Goal: Check status: Check status

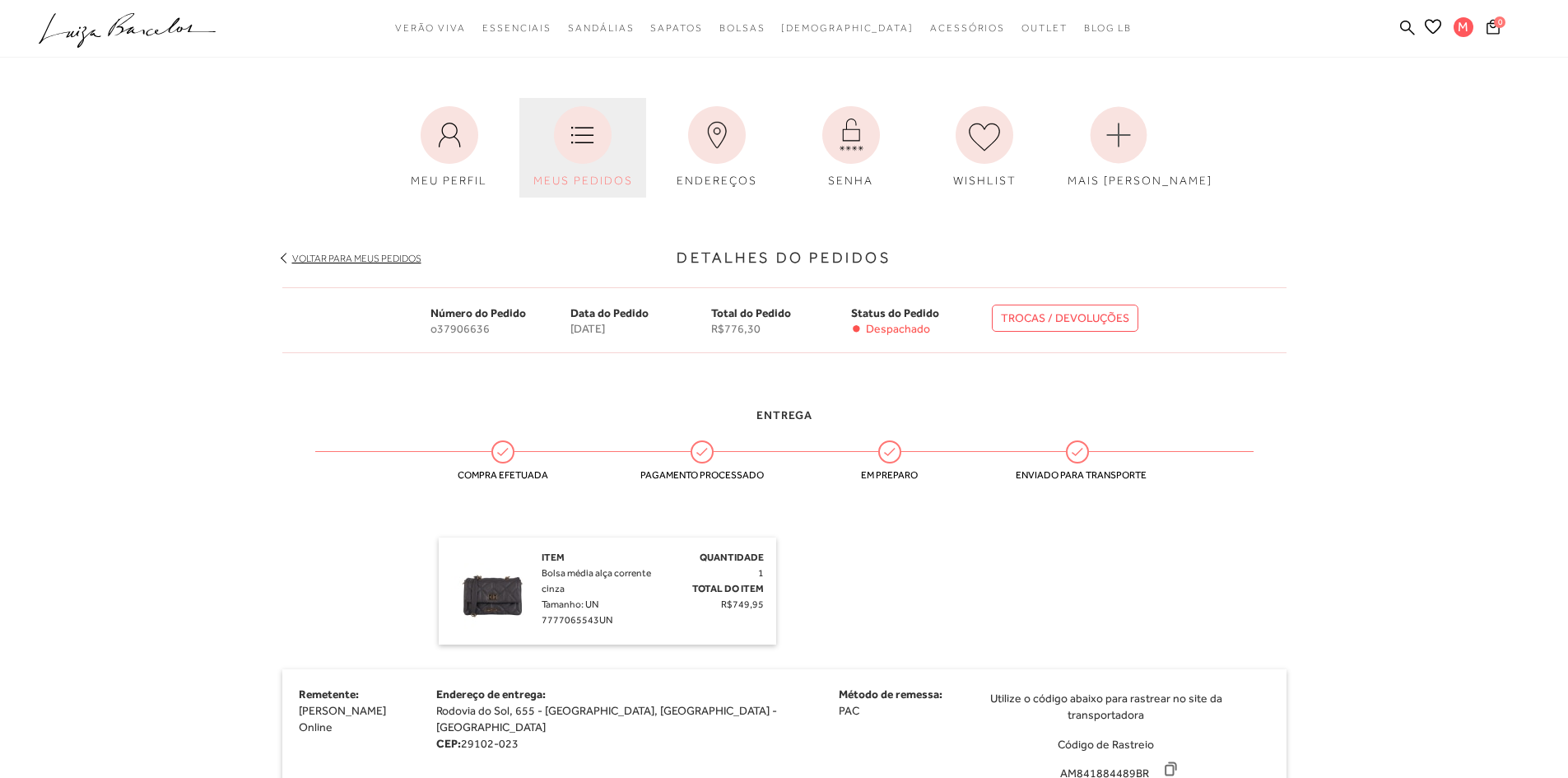
click at [625, 160] on link "MEUS PEDIDOS" at bounding box center [583, 147] width 127 height 99
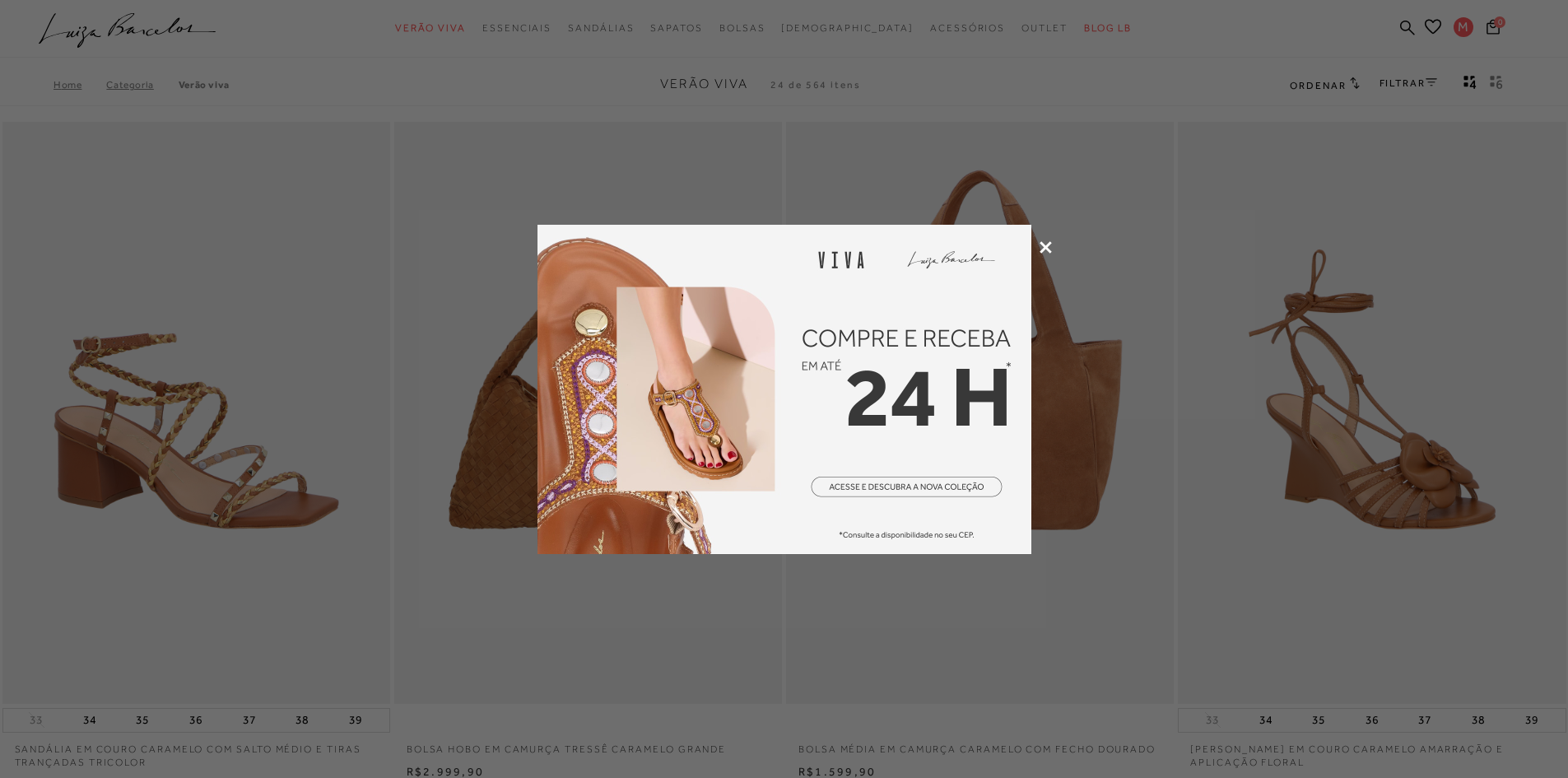
click at [1038, 252] on div at bounding box center [784, 389] width 1568 height 778
click at [1038, 248] on div at bounding box center [784, 389] width 1568 height 778
click at [1041, 243] on icon at bounding box center [1046, 247] width 12 height 12
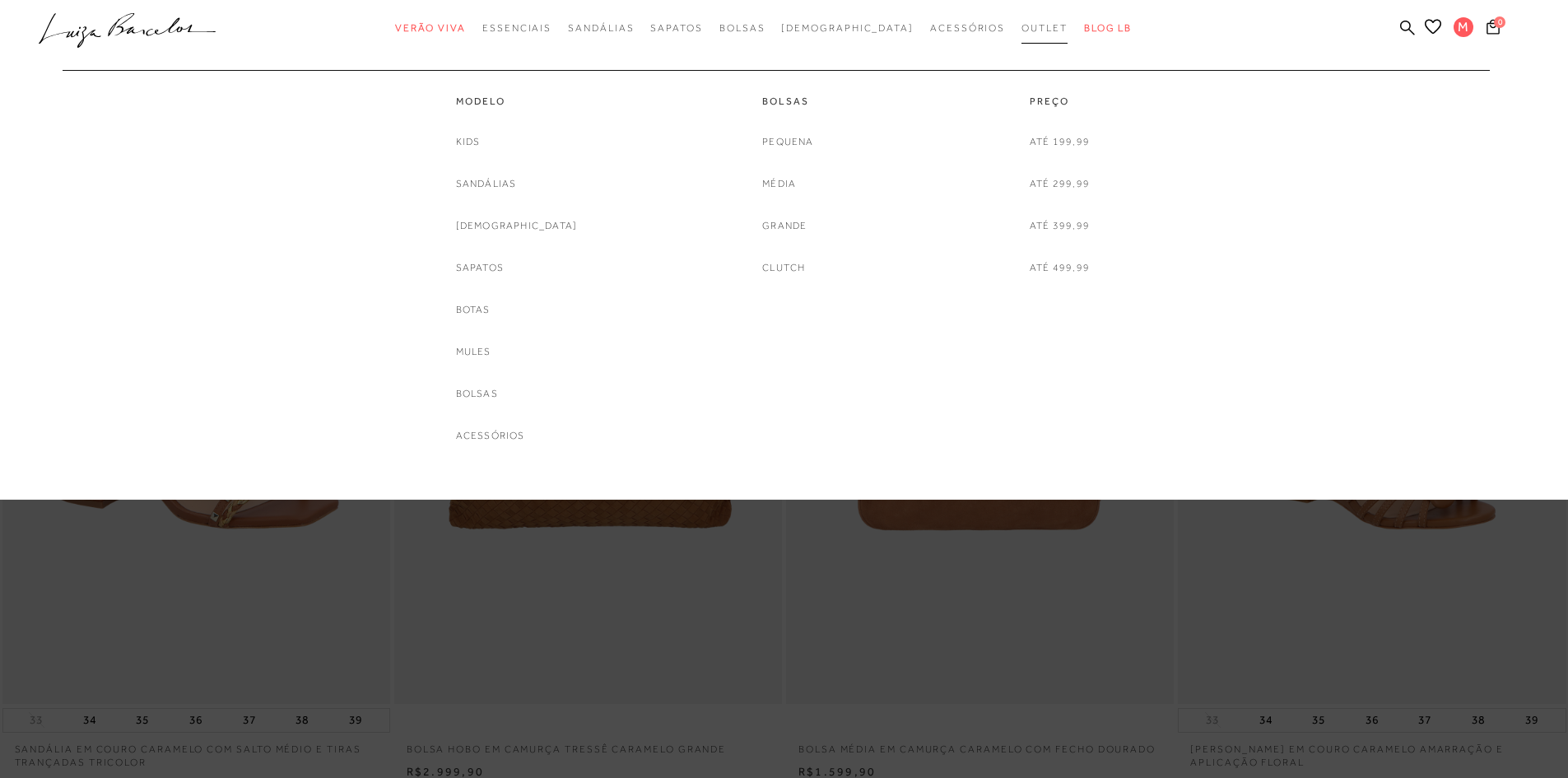
click at [1021, 31] on span "Outlet" at bounding box center [1044, 28] width 46 height 11
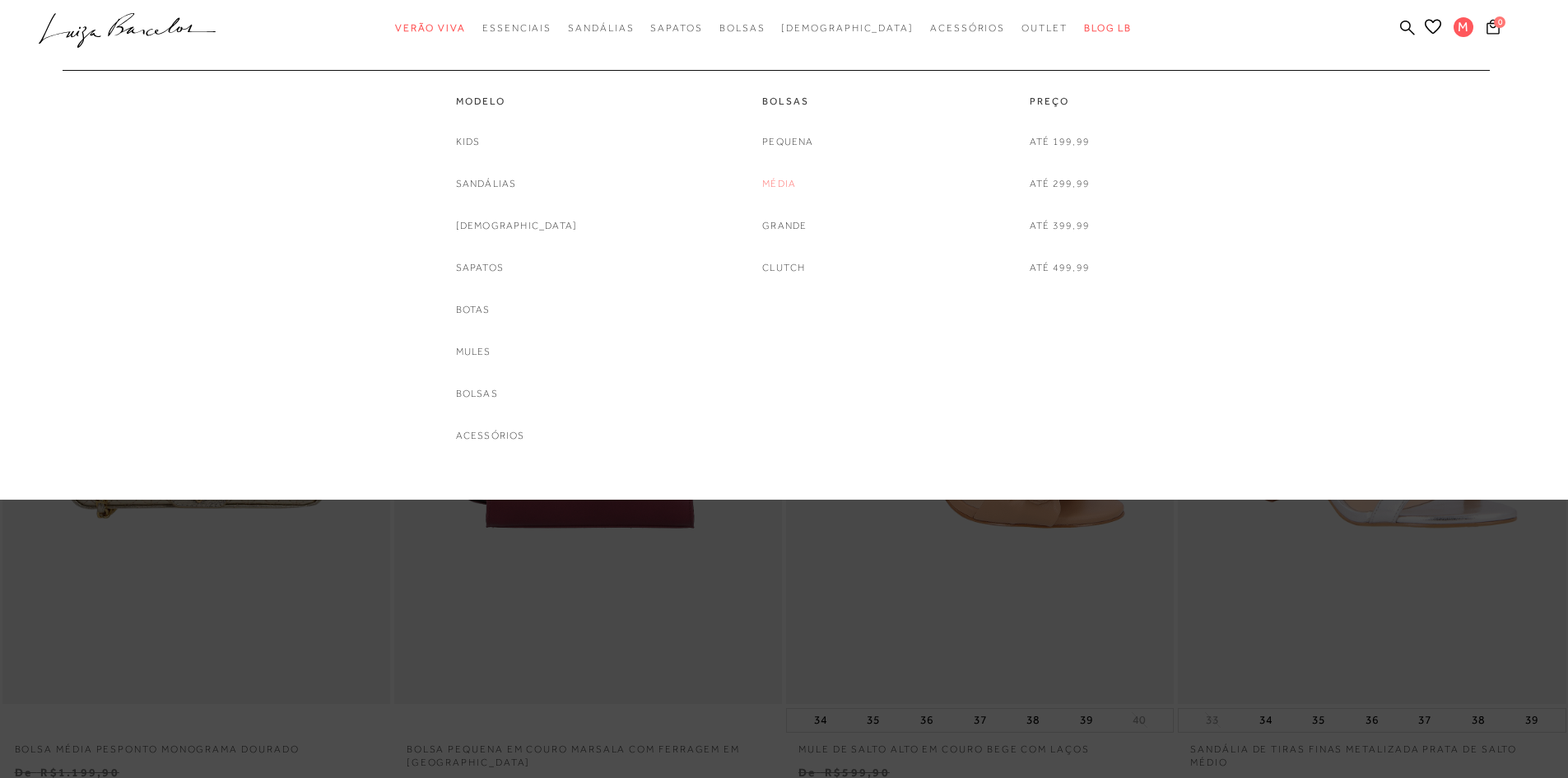
click at [786, 187] on link "Média" at bounding box center [779, 184] width 34 height 17
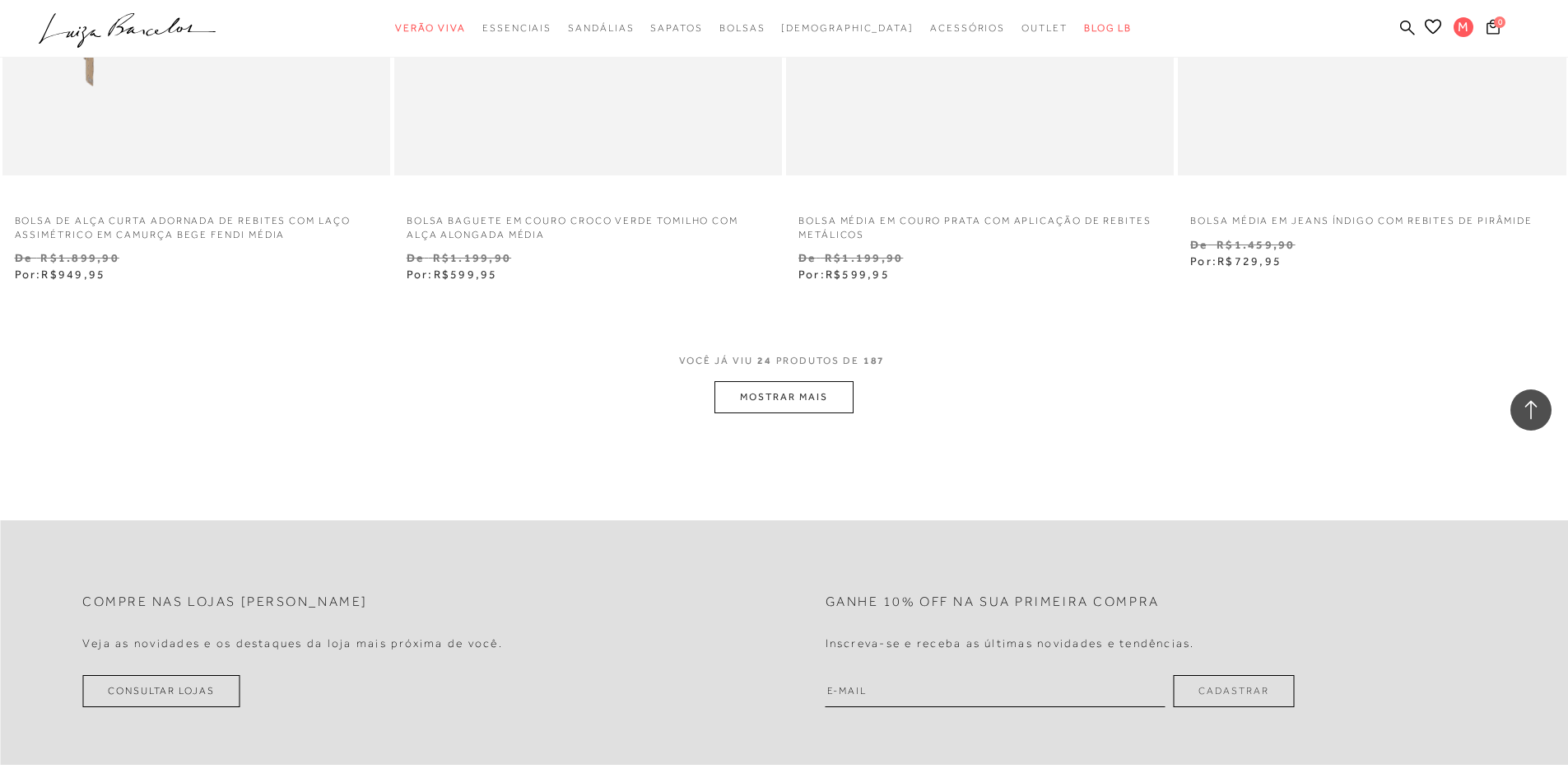
scroll to position [4116, 0]
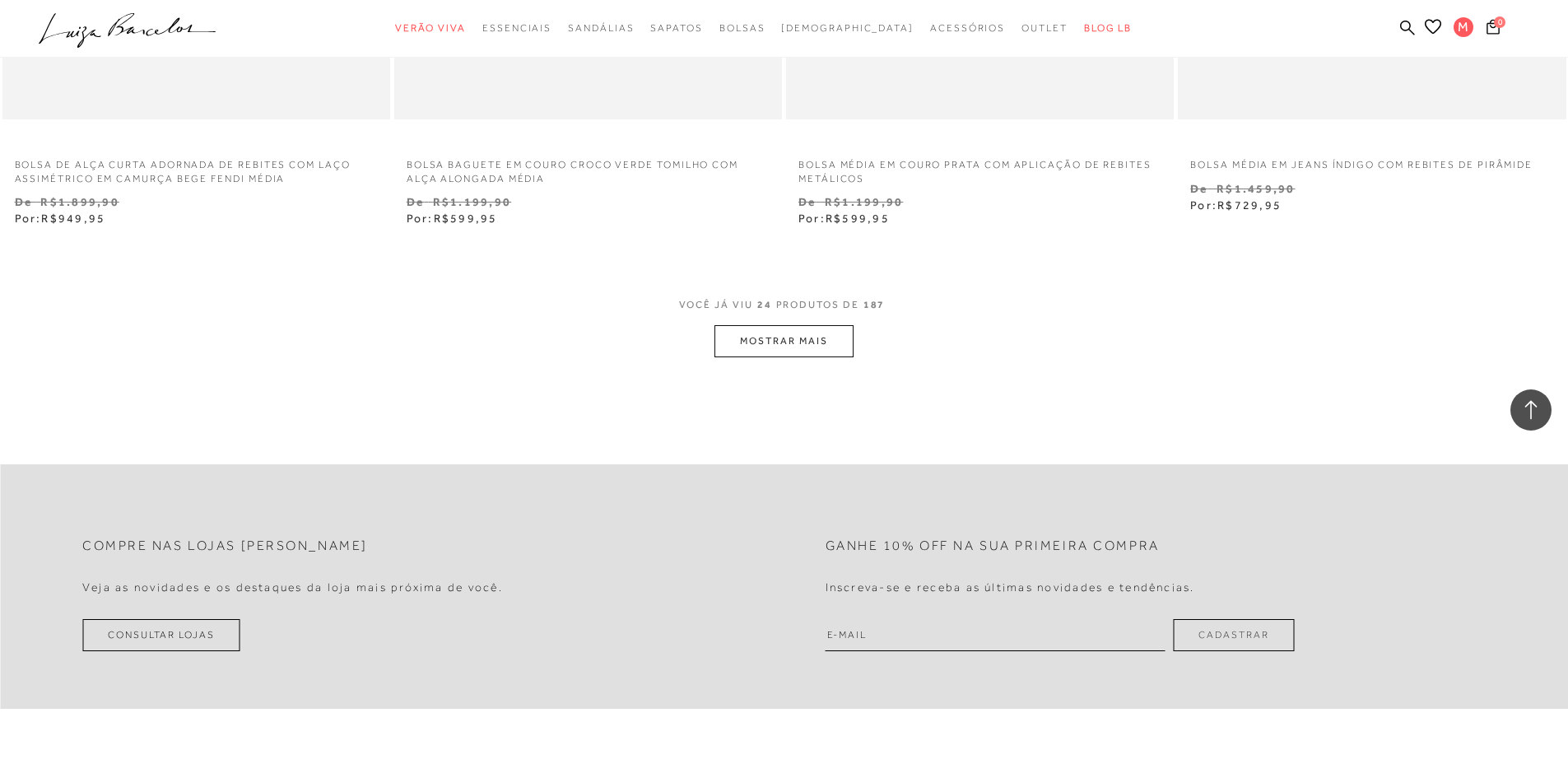
click at [832, 339] on button "MOSTRAR MAIS" at bounding box center [784, 341] width 138 height 32
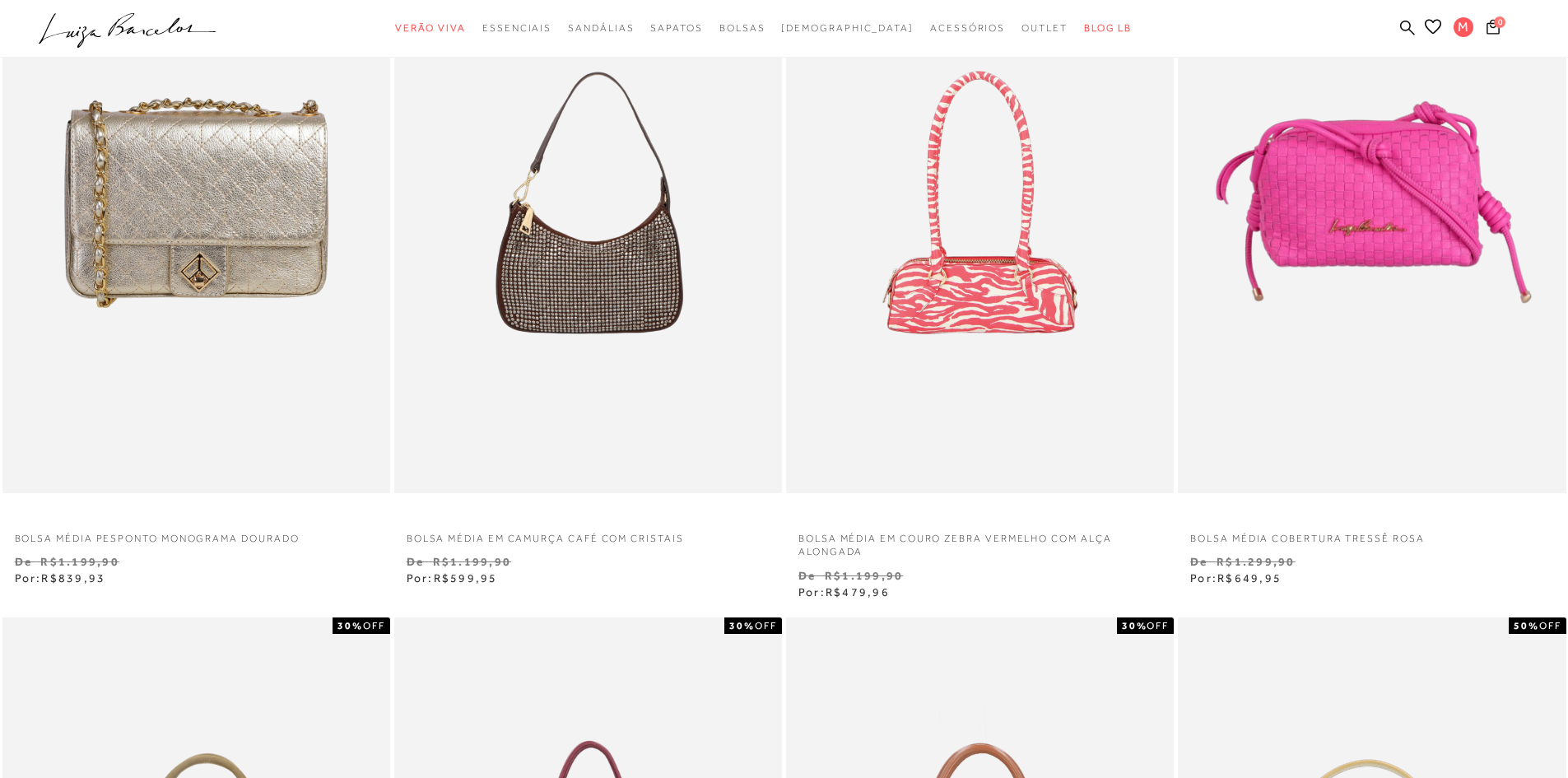
scroll to position [129, 0]
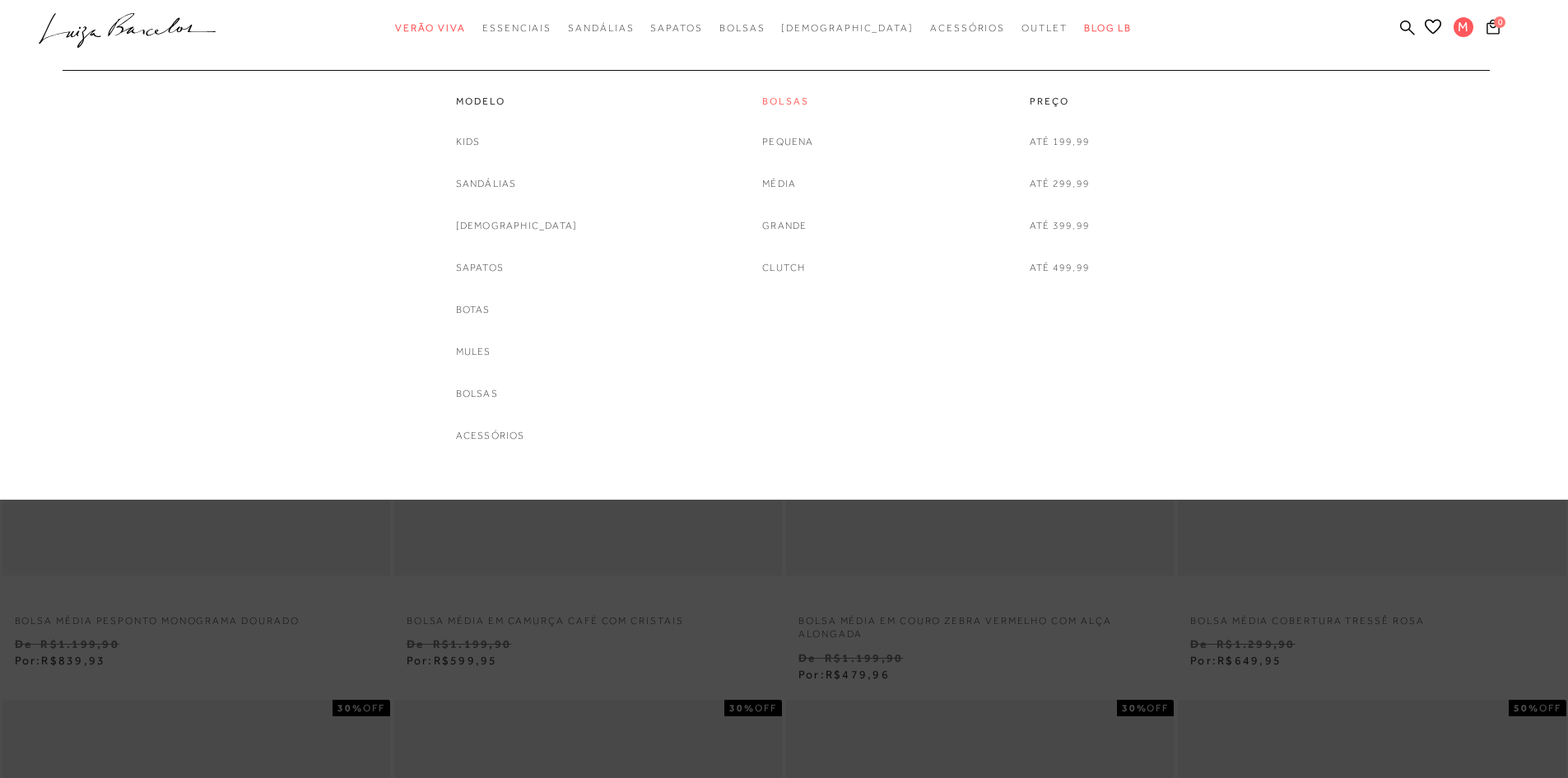
click at [789, 97] on link "Bolsas" at bounding box center [787, 102] width 51 height 14
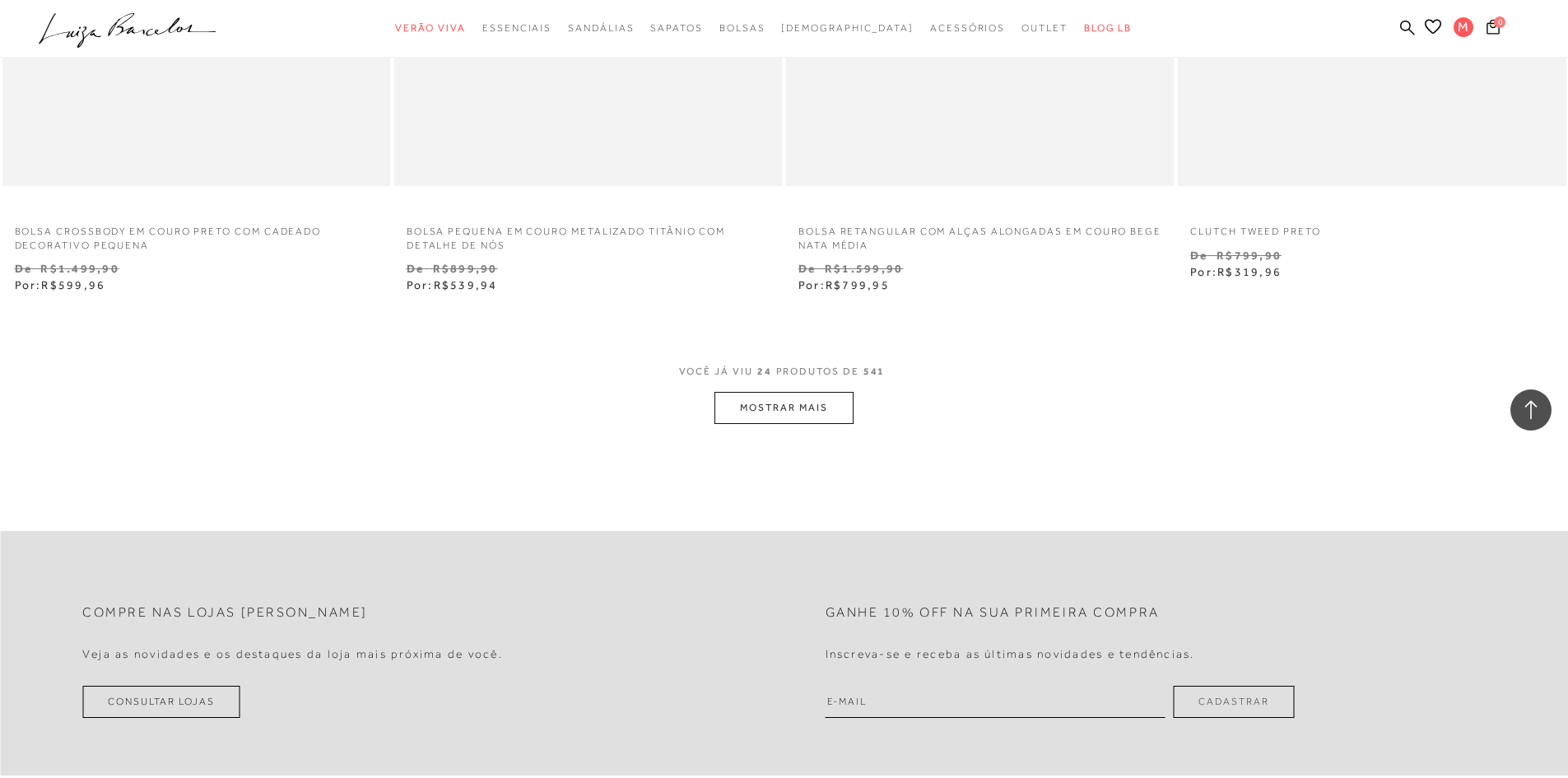
scroll to position [4116, 0]
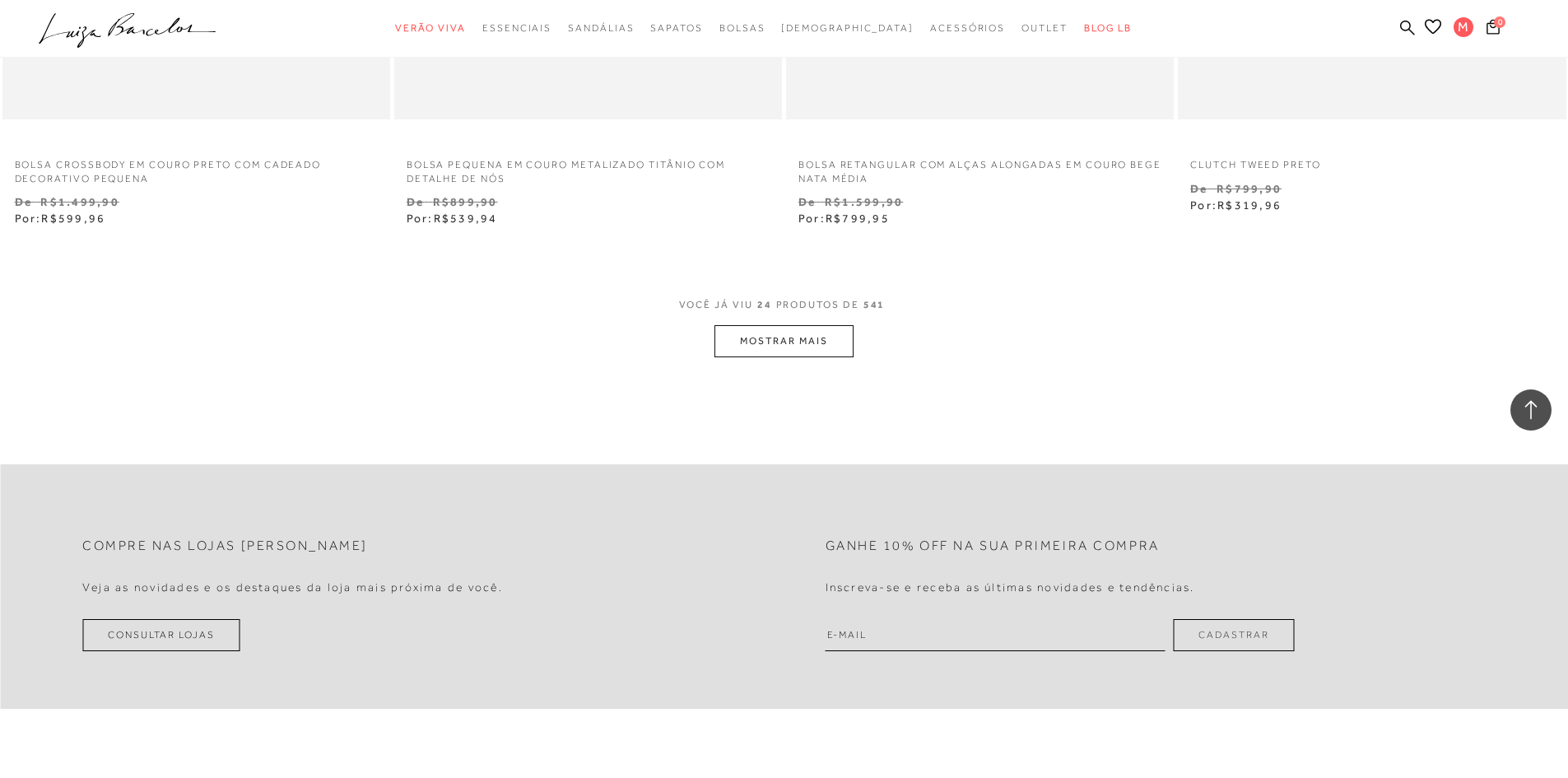
click at [838, 338] on button "MOSTRAR MAIS" at bounding box center [784, 341] width 138 height 32
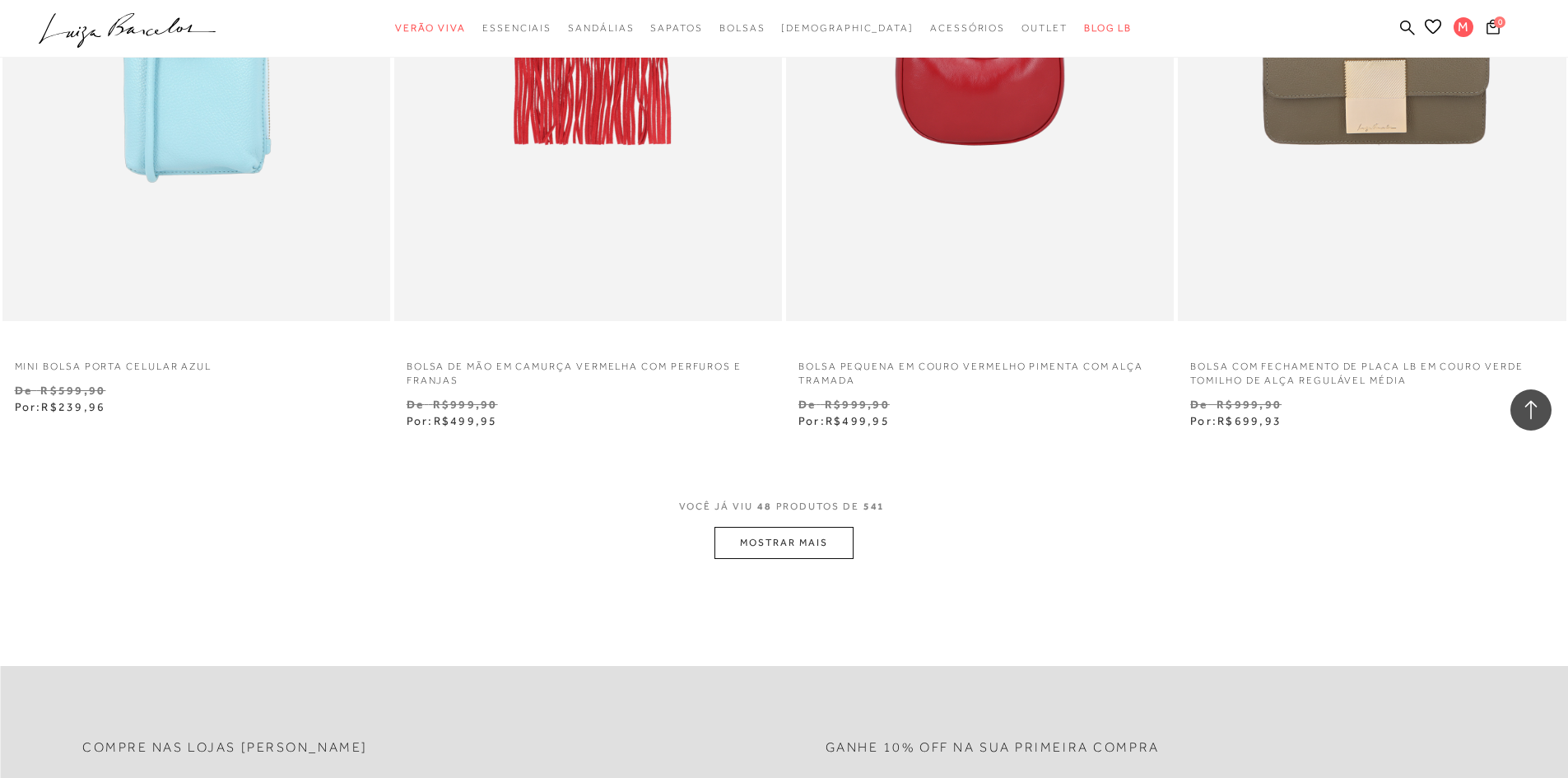
scroll to position [8213, 0]
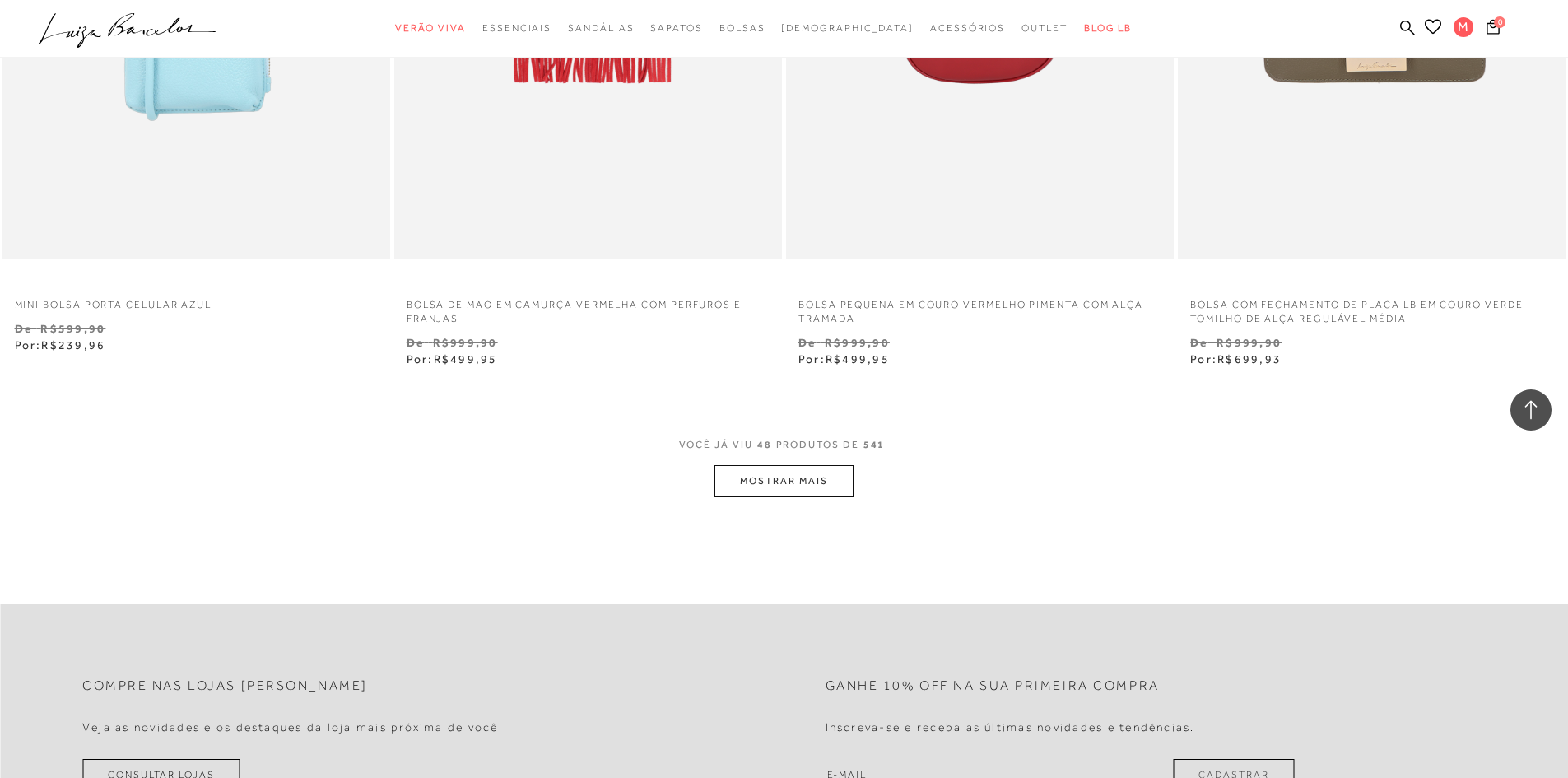
click at [842, 487] on button "MOSTRAR MAIS" at bounding box center [784, 481] width 138 height 32
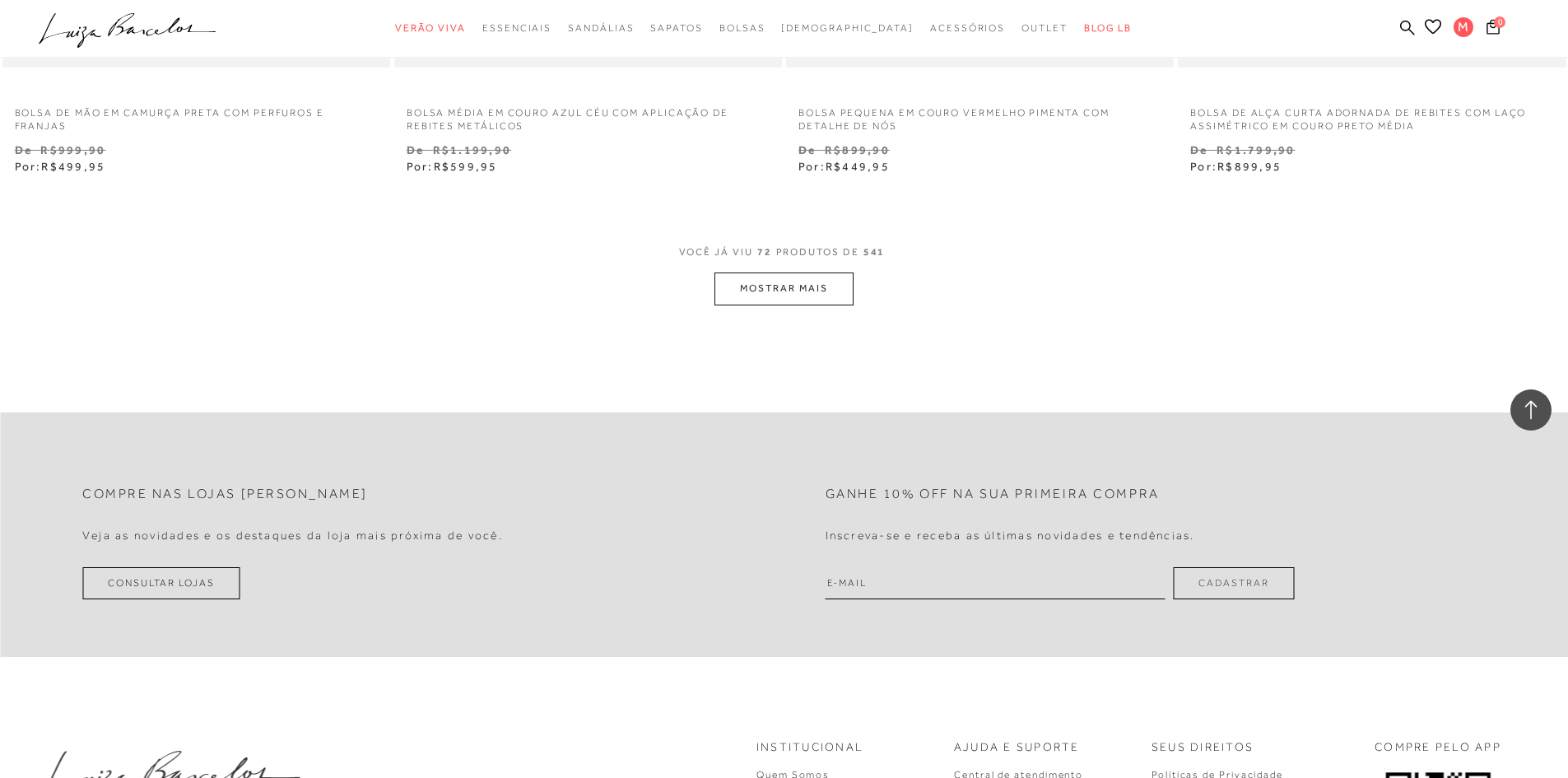
scroll to position [12659, 0]
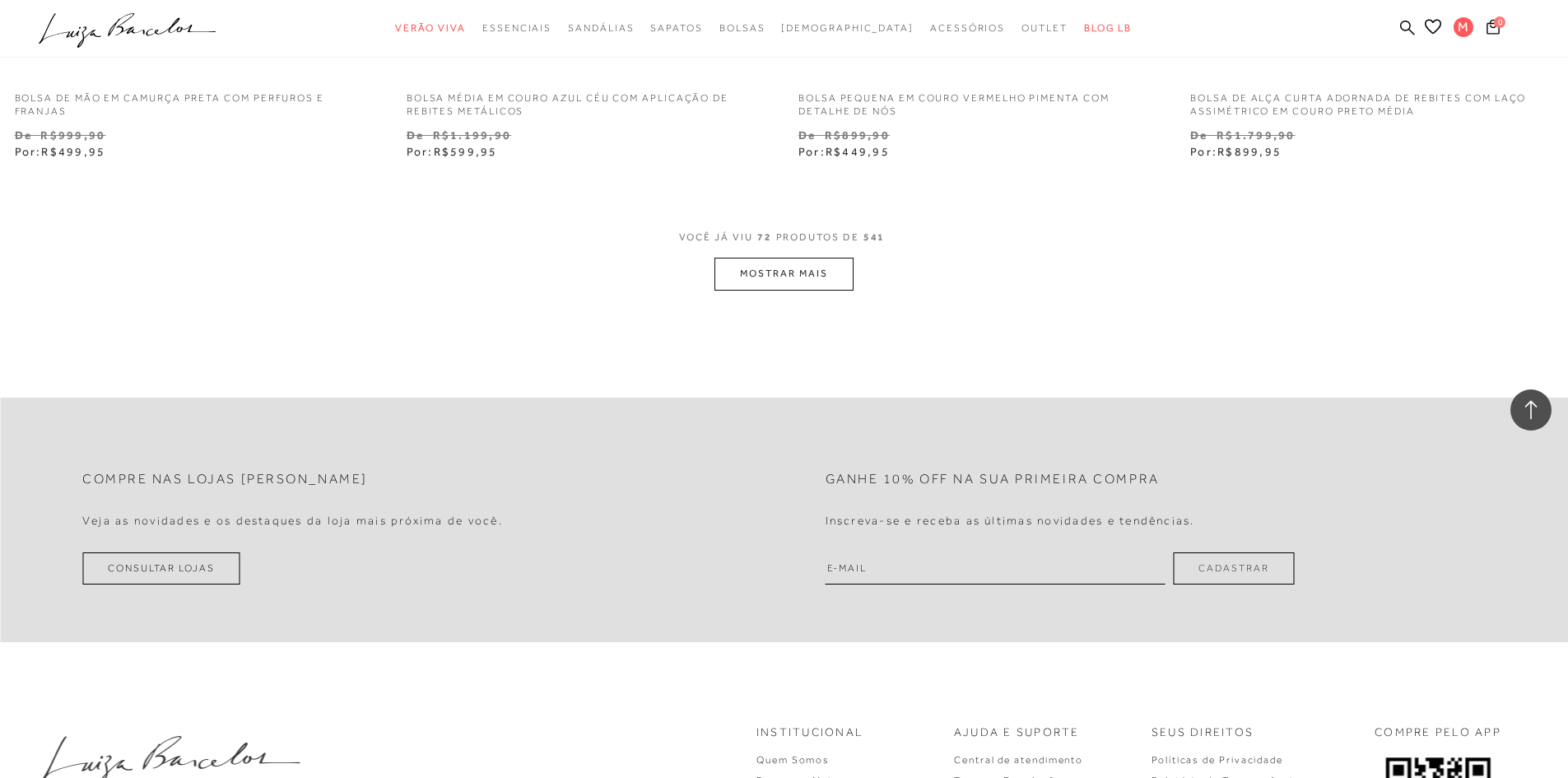
click at [813, 285] on button "MOSTRAR MAIS" at bounding box center [784, 273] width 138 height 32
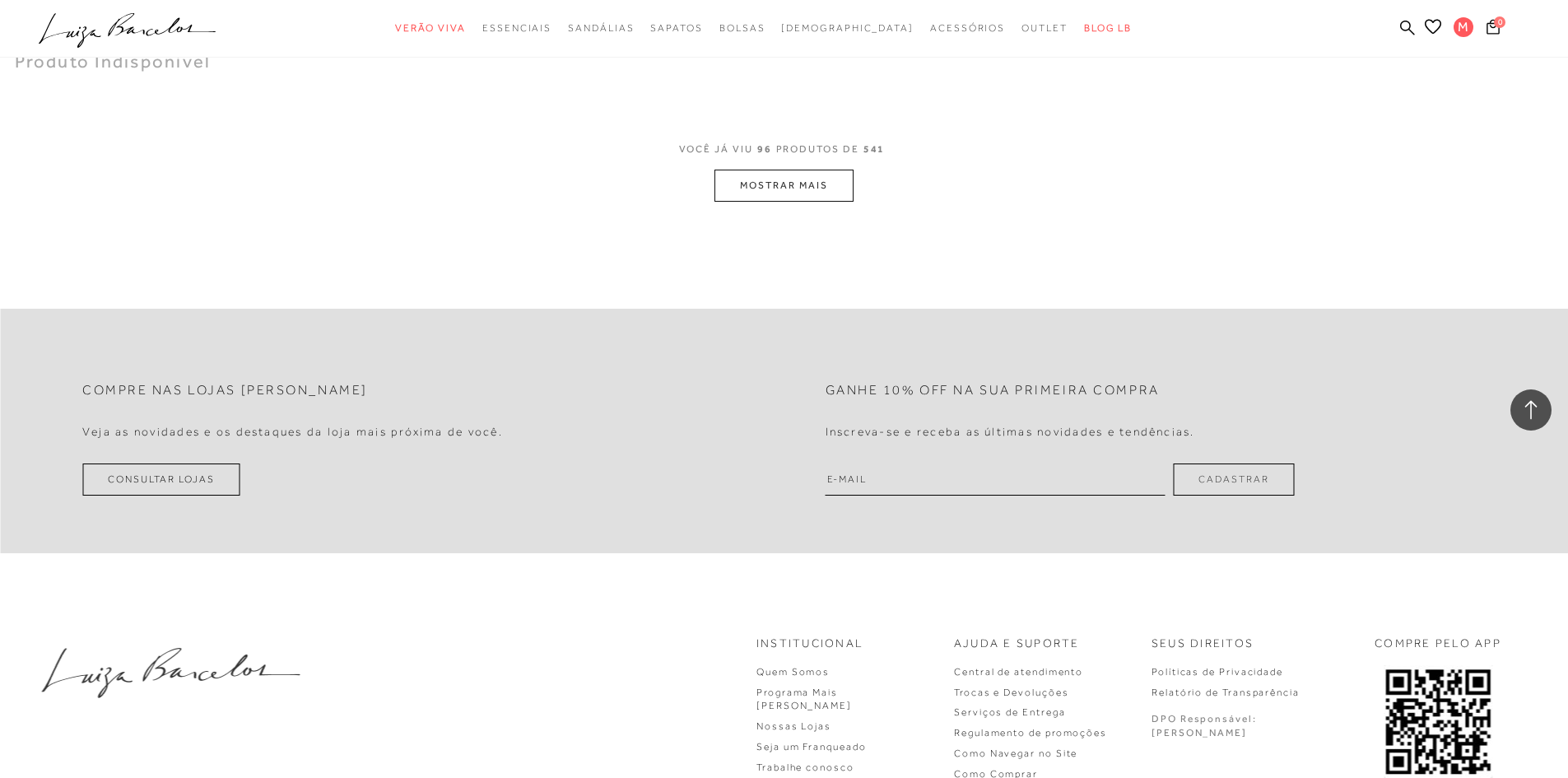
scroll to position [16940, 0]
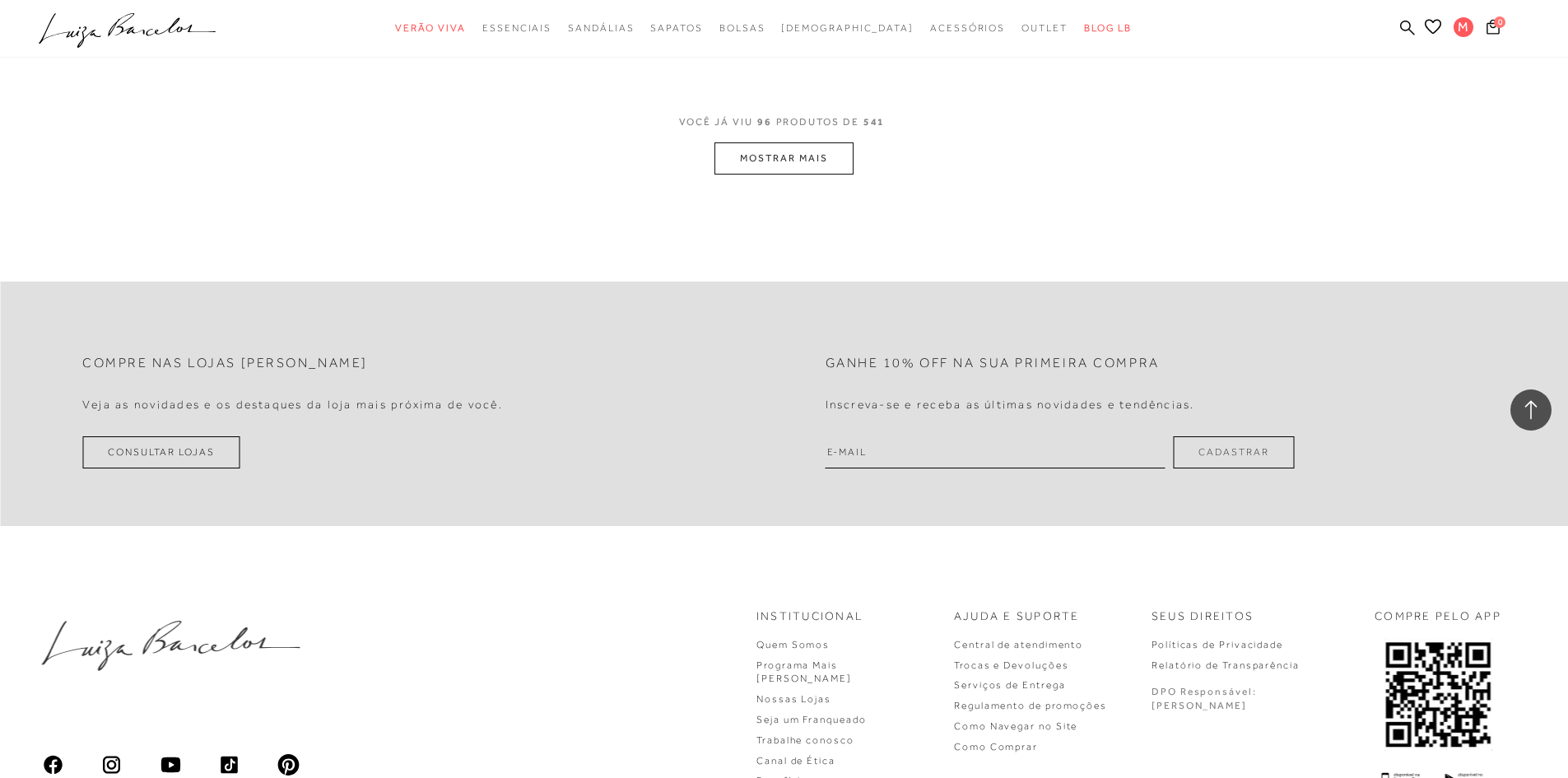
click at [806, 168] on button "MOSTRAR MAIS" at bounding box center [784, 158] width 138 height 32
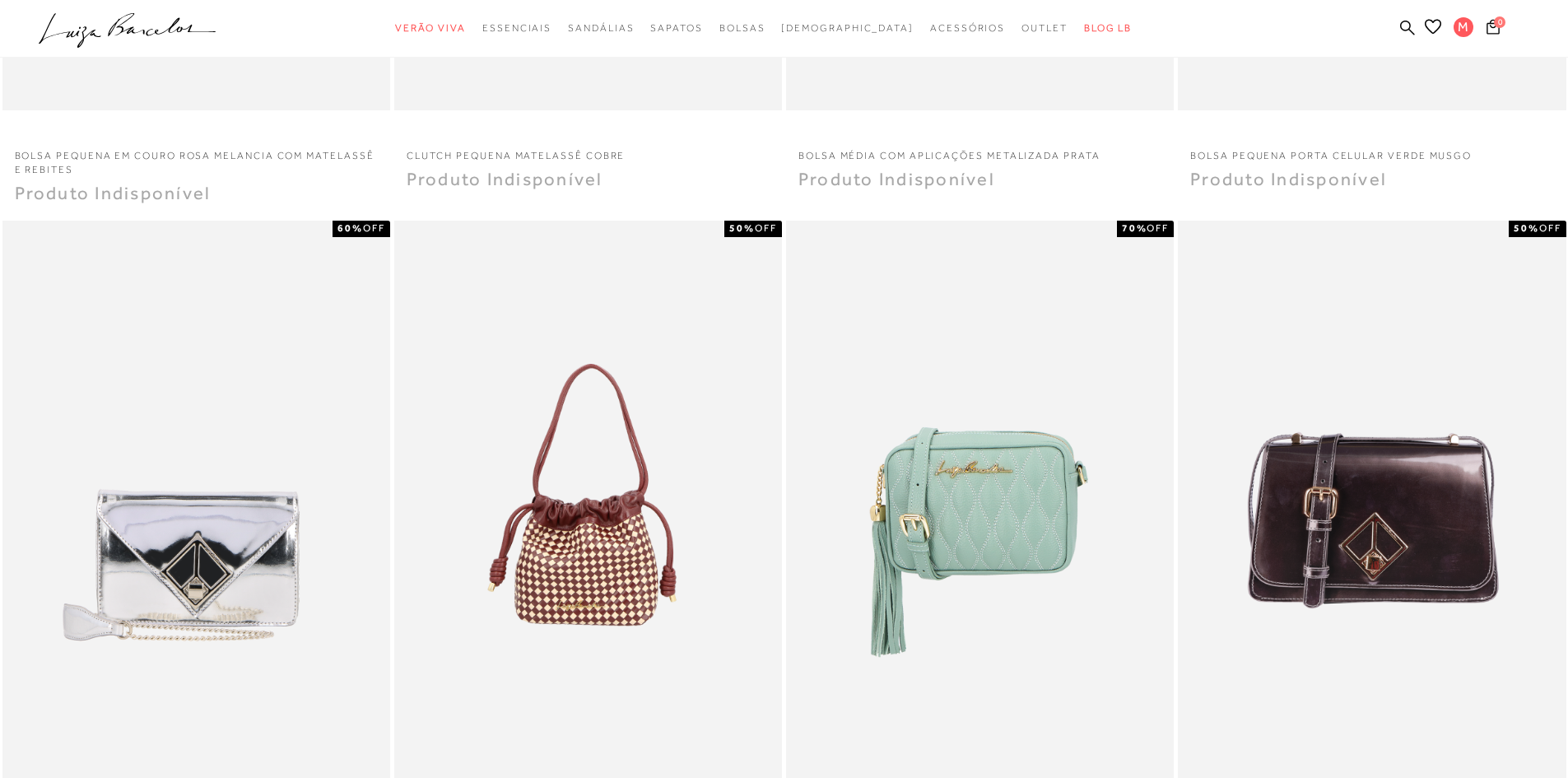
scroll to position [0, 0]
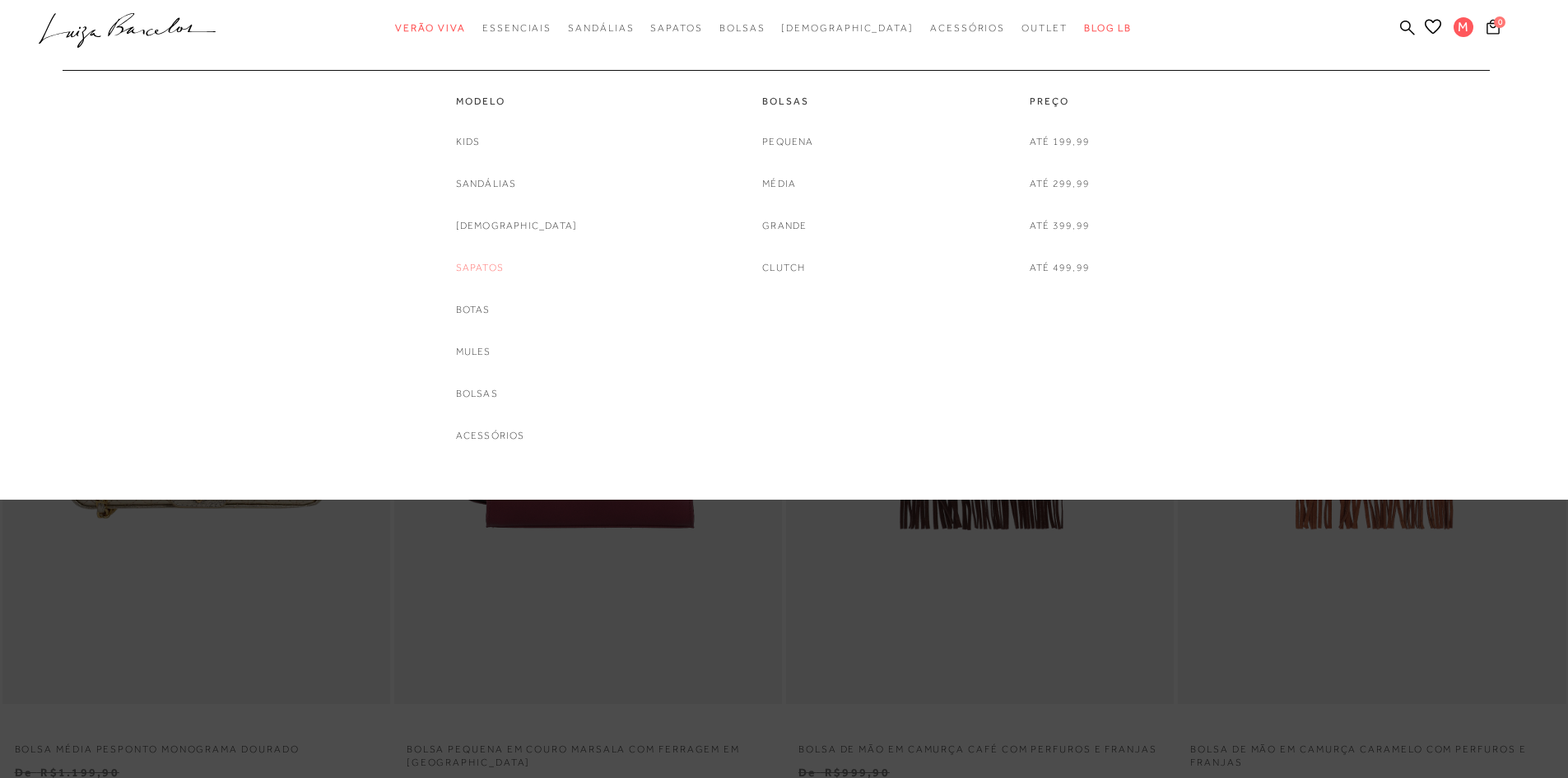
click at [503, 268] on link "Sapatos" at bounding box center [479, 268] width 47 height 17
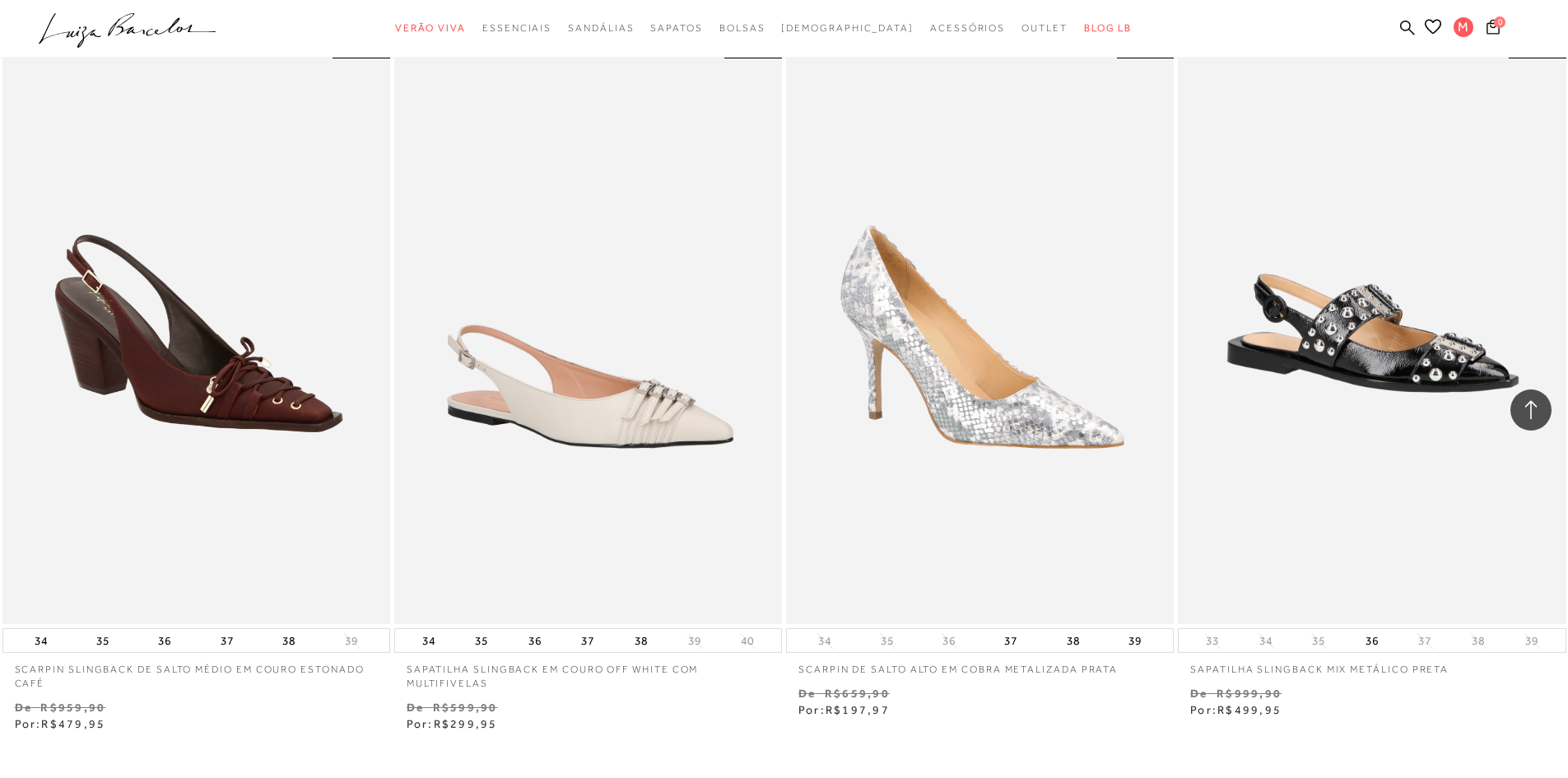
scroll to position [3704, 0]
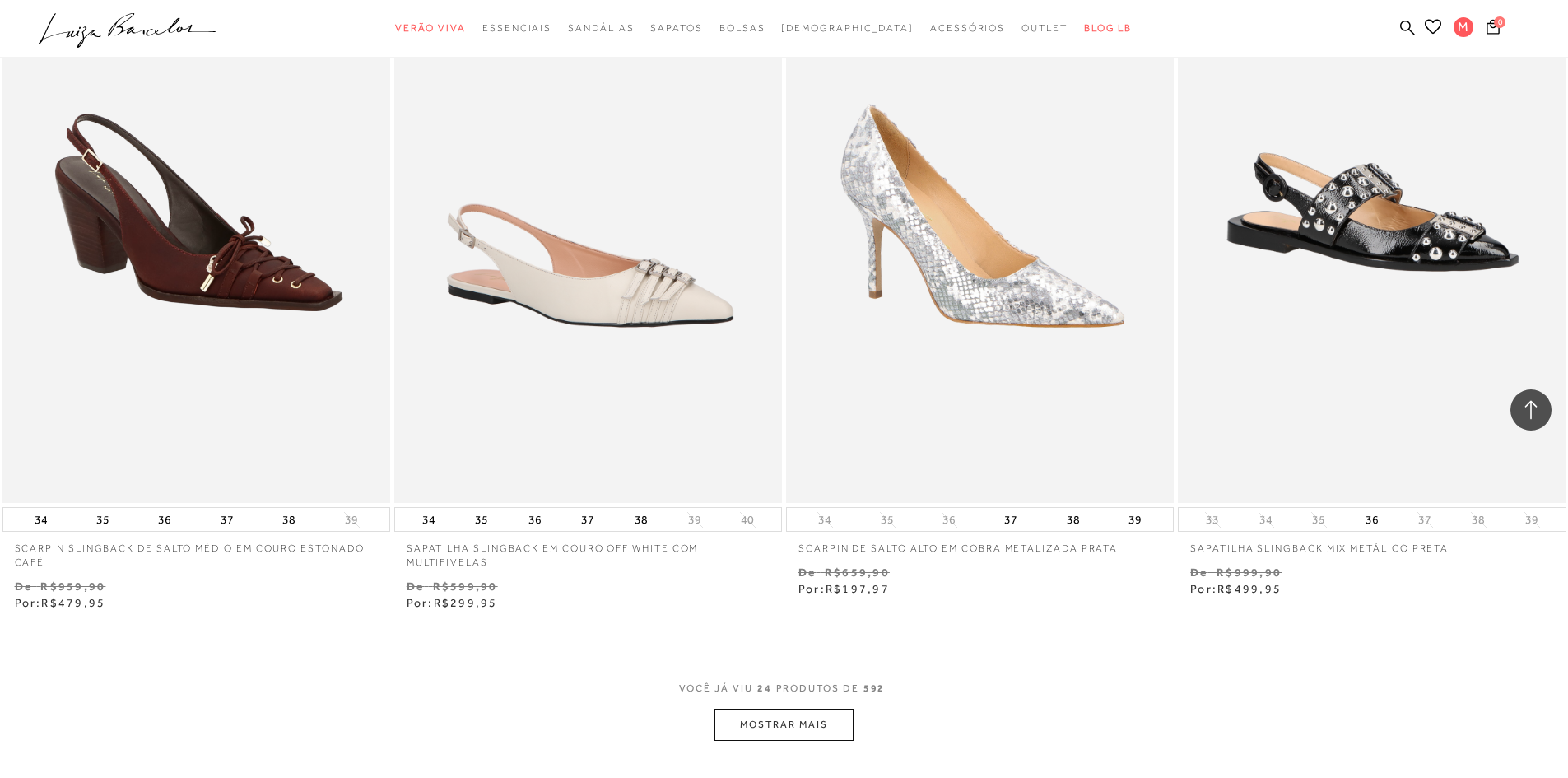
click at [823, 736] on button "MOSTRAR MAIS" at bounding box center [784, 724] width 138 height 32
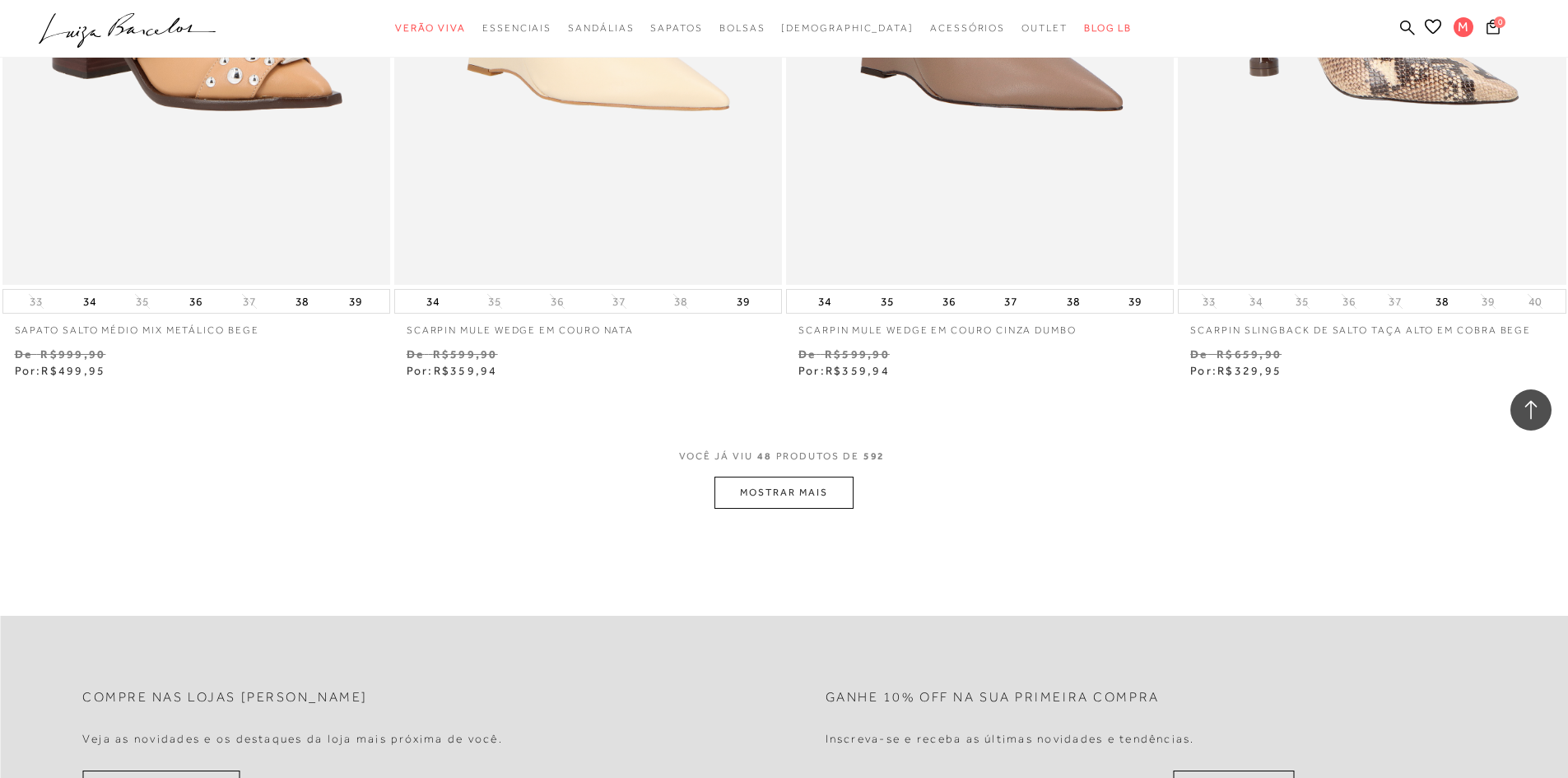
scroll to position [8232, 0]
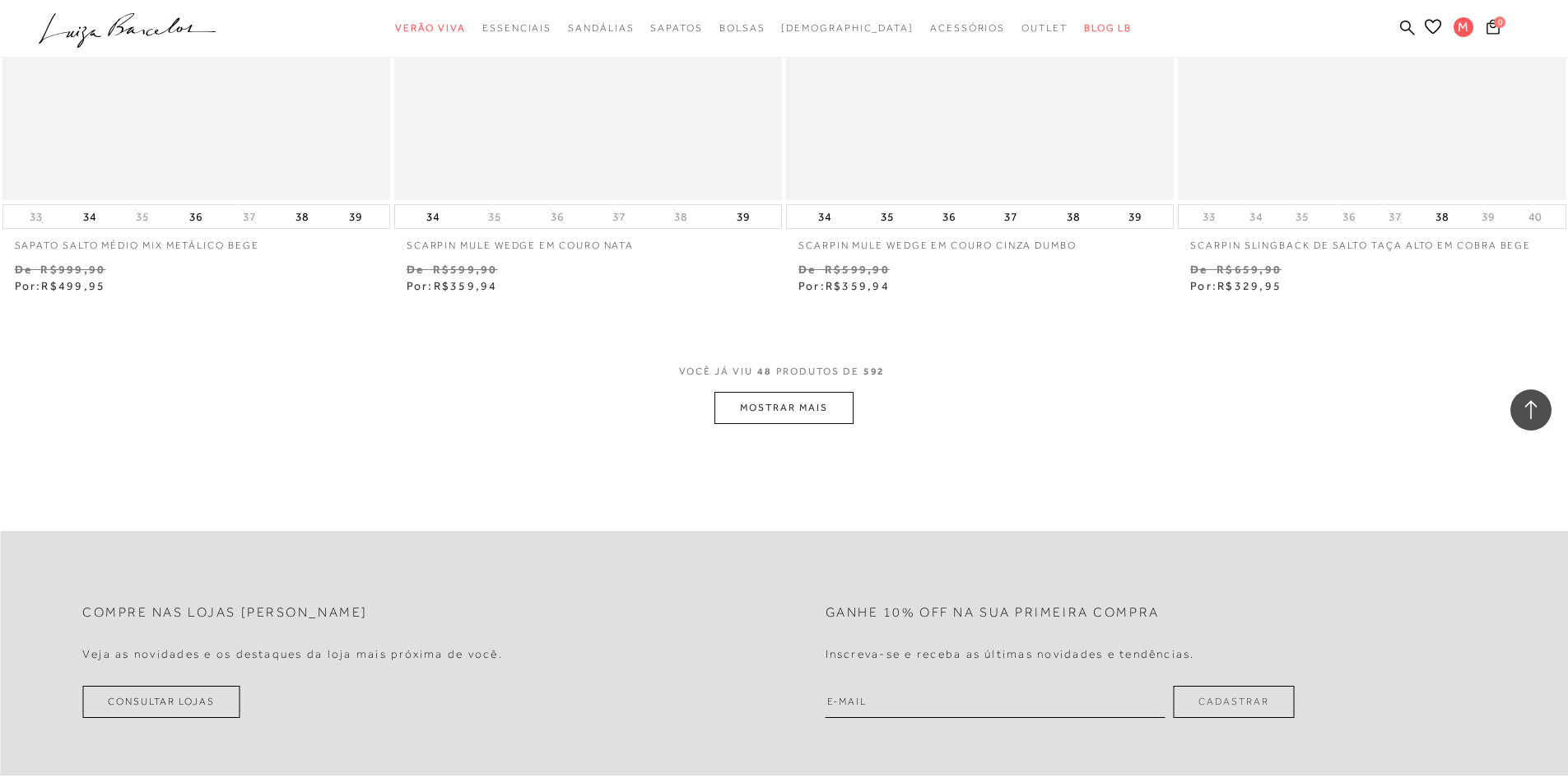
click at [845, 392] on button "MOSTRAR MAIS" at bounding box center [784, 408] width 138 height 32
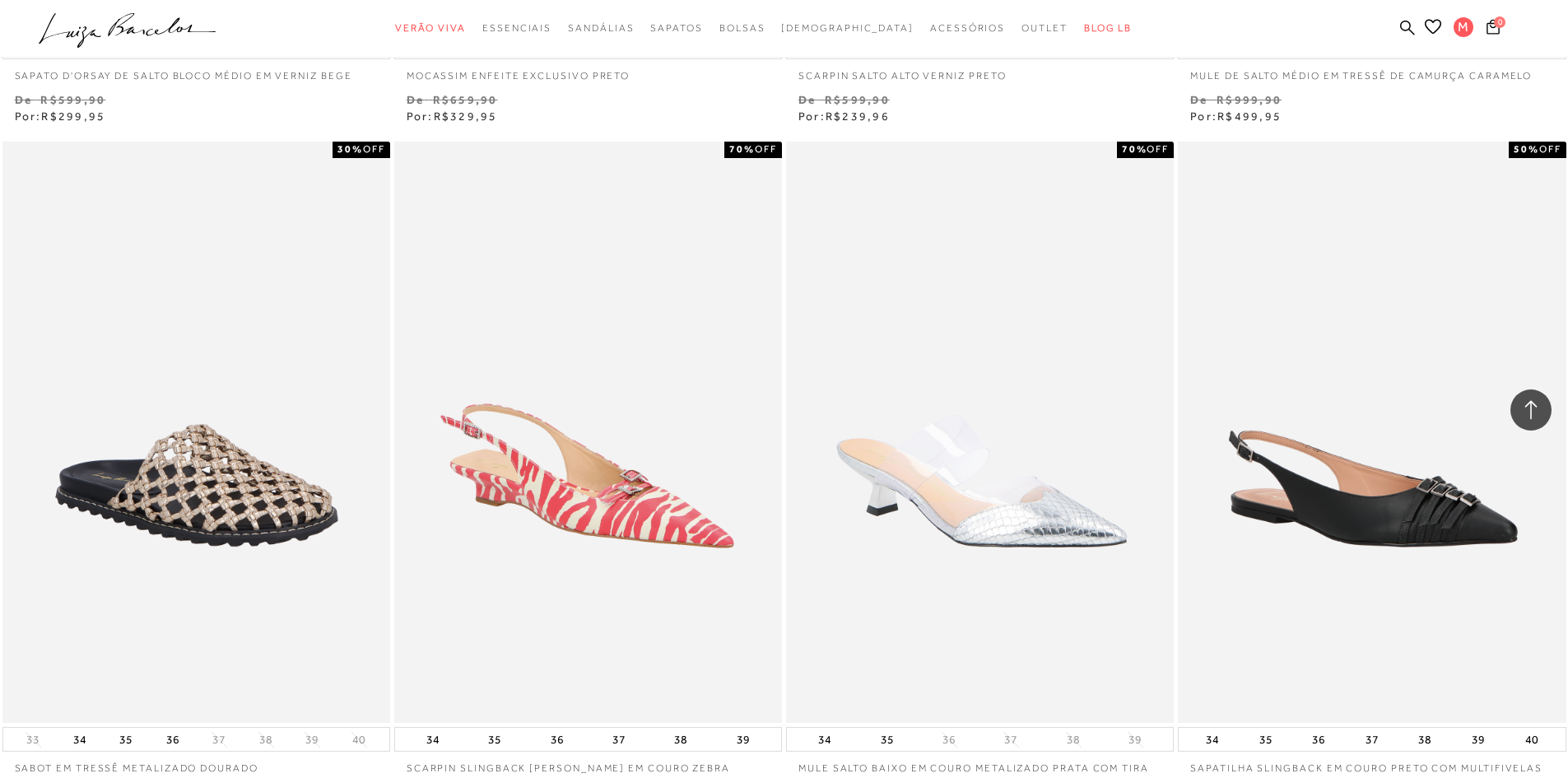
scroll to position [9878, 0]
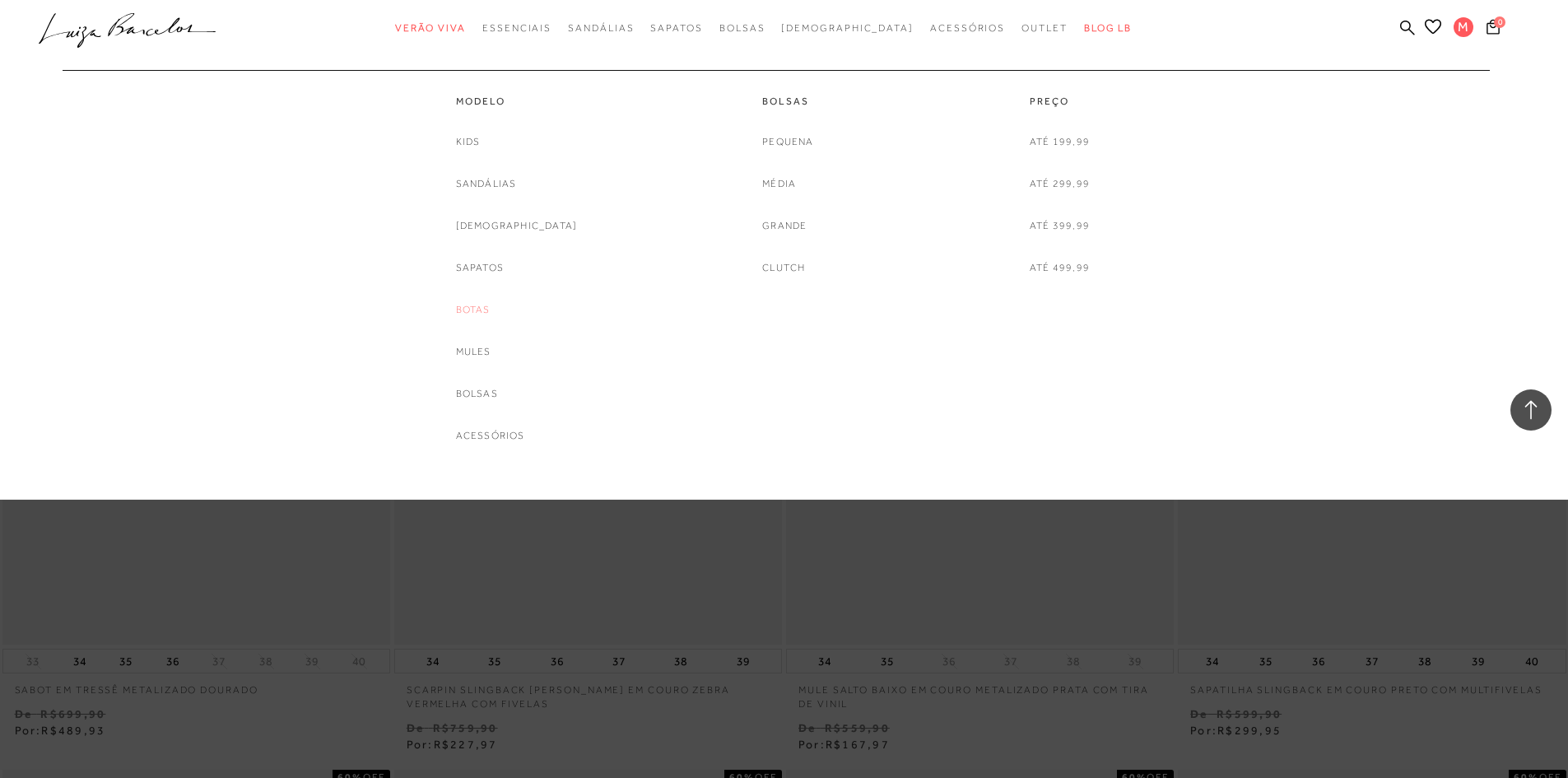
click at [490, 304] on link "Botas" at bounding box center [473, 310] width 35 height 17
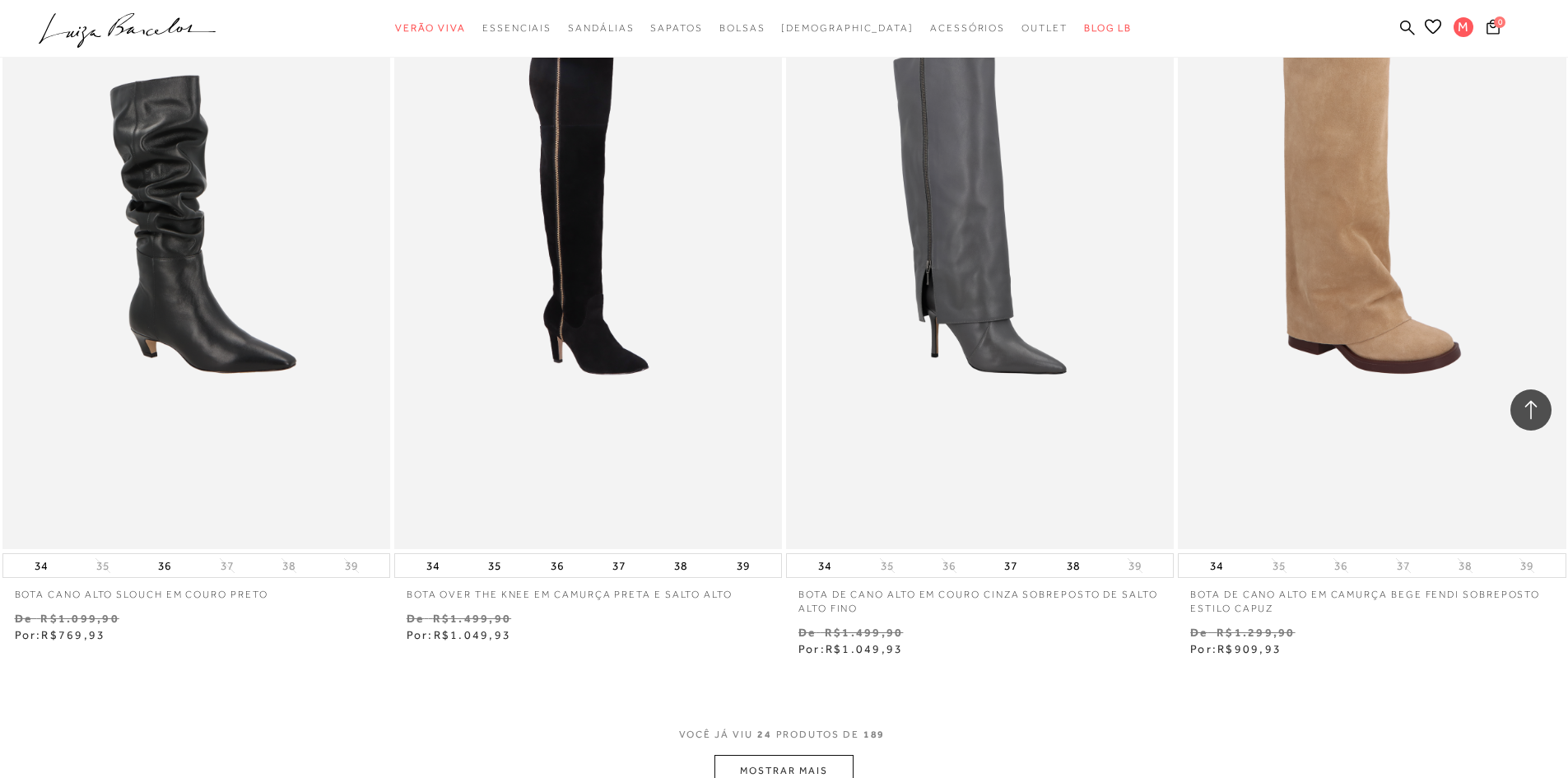
scroll to position [3869, 0]
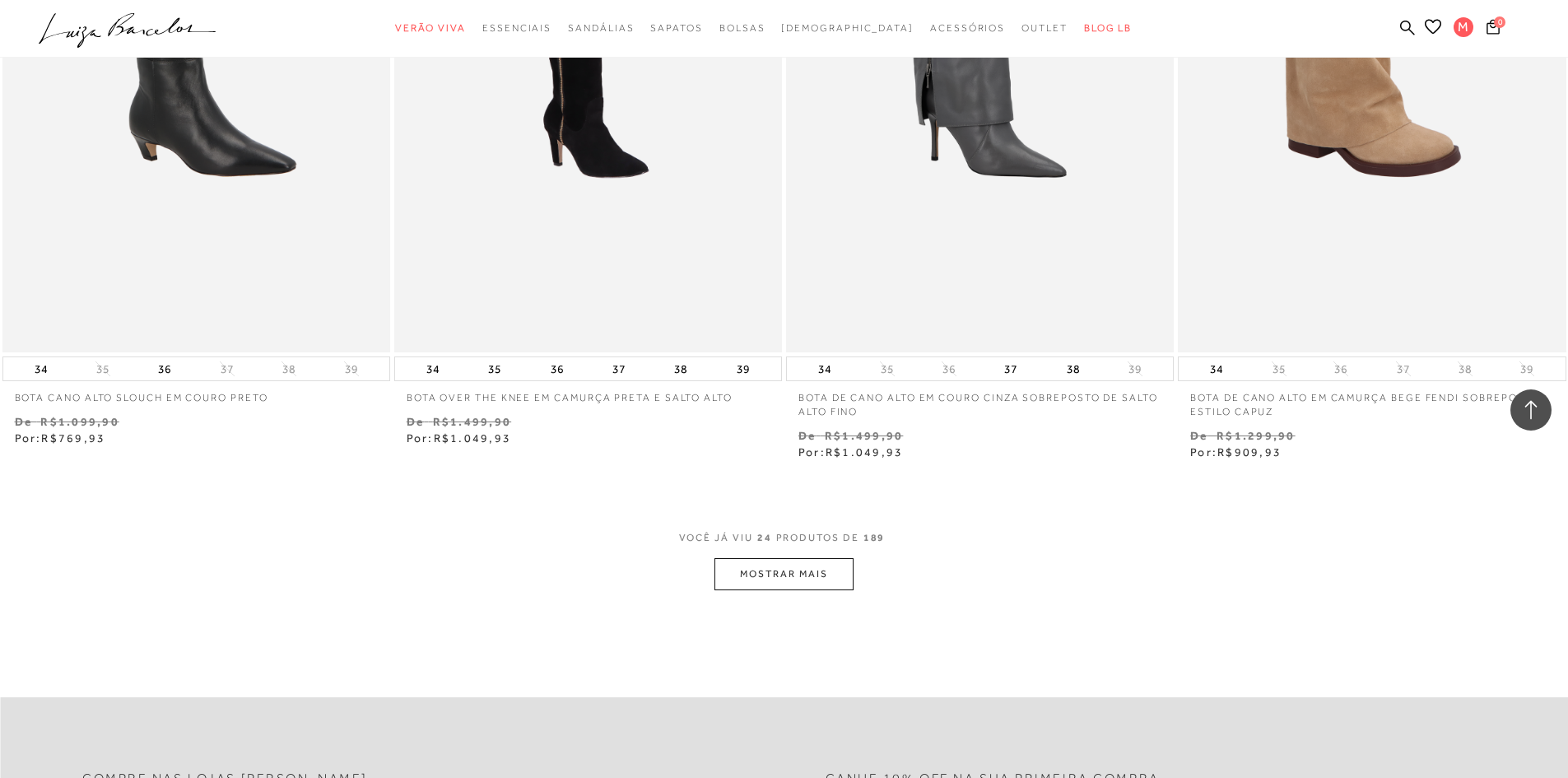
click at [813, 591] on button "MOSTRAR MAIS" at bounding box center [784, 573] width 138 height 32
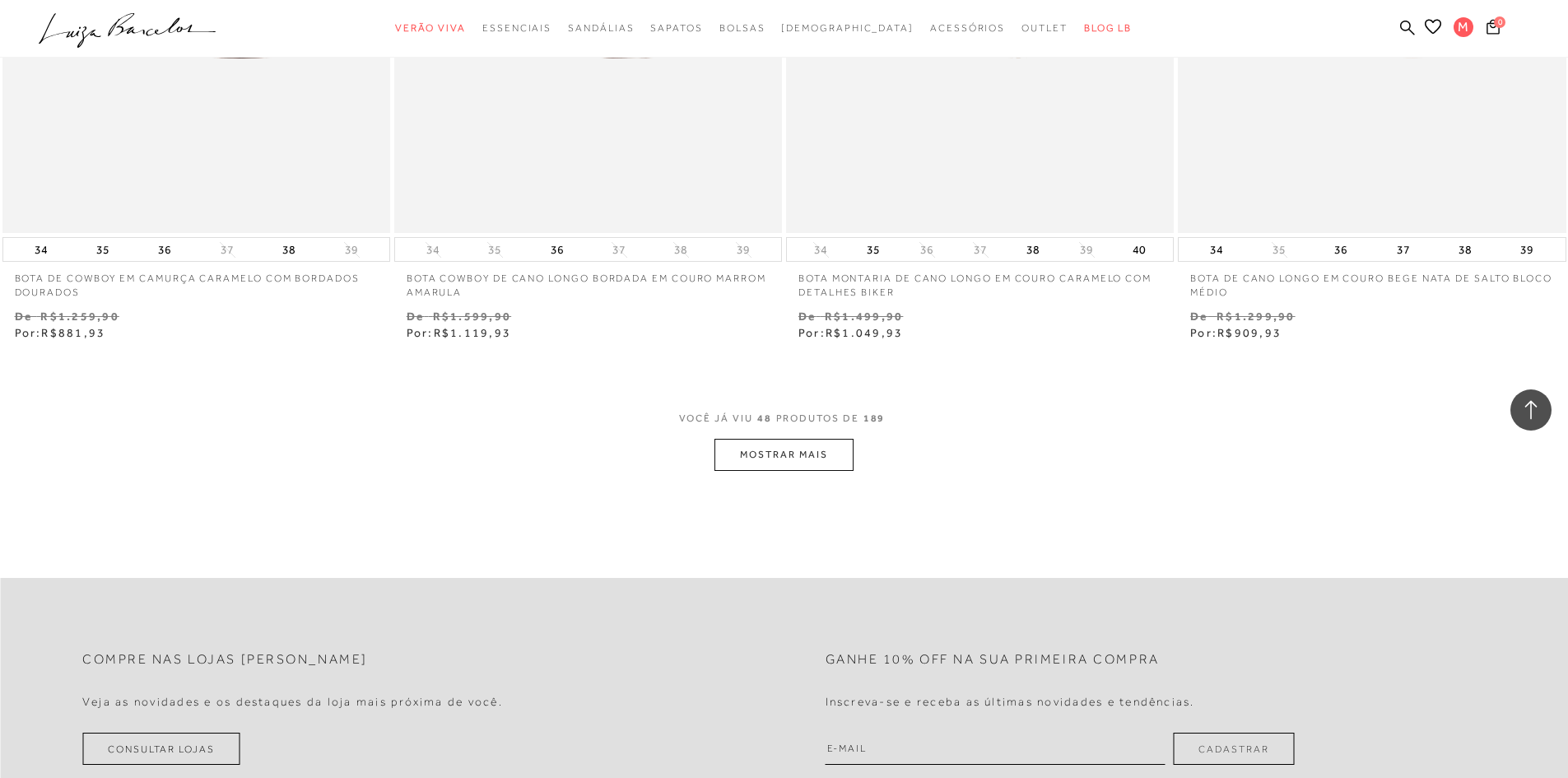
scroll to position [8232, 0]
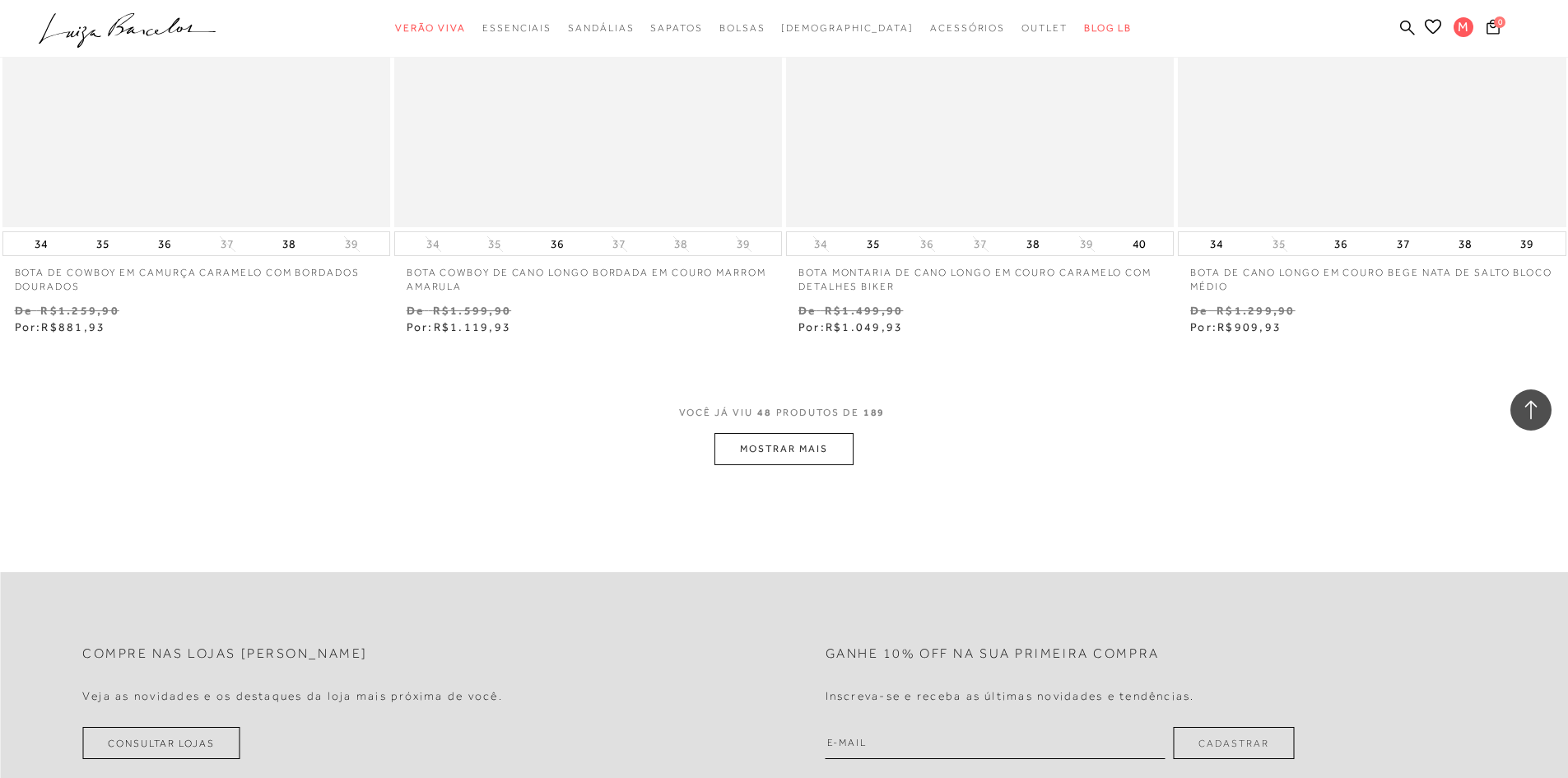
click at [830, 462] on button "MOSTRAR MAIS" at bounding box center [784, 448] width 138 height 32
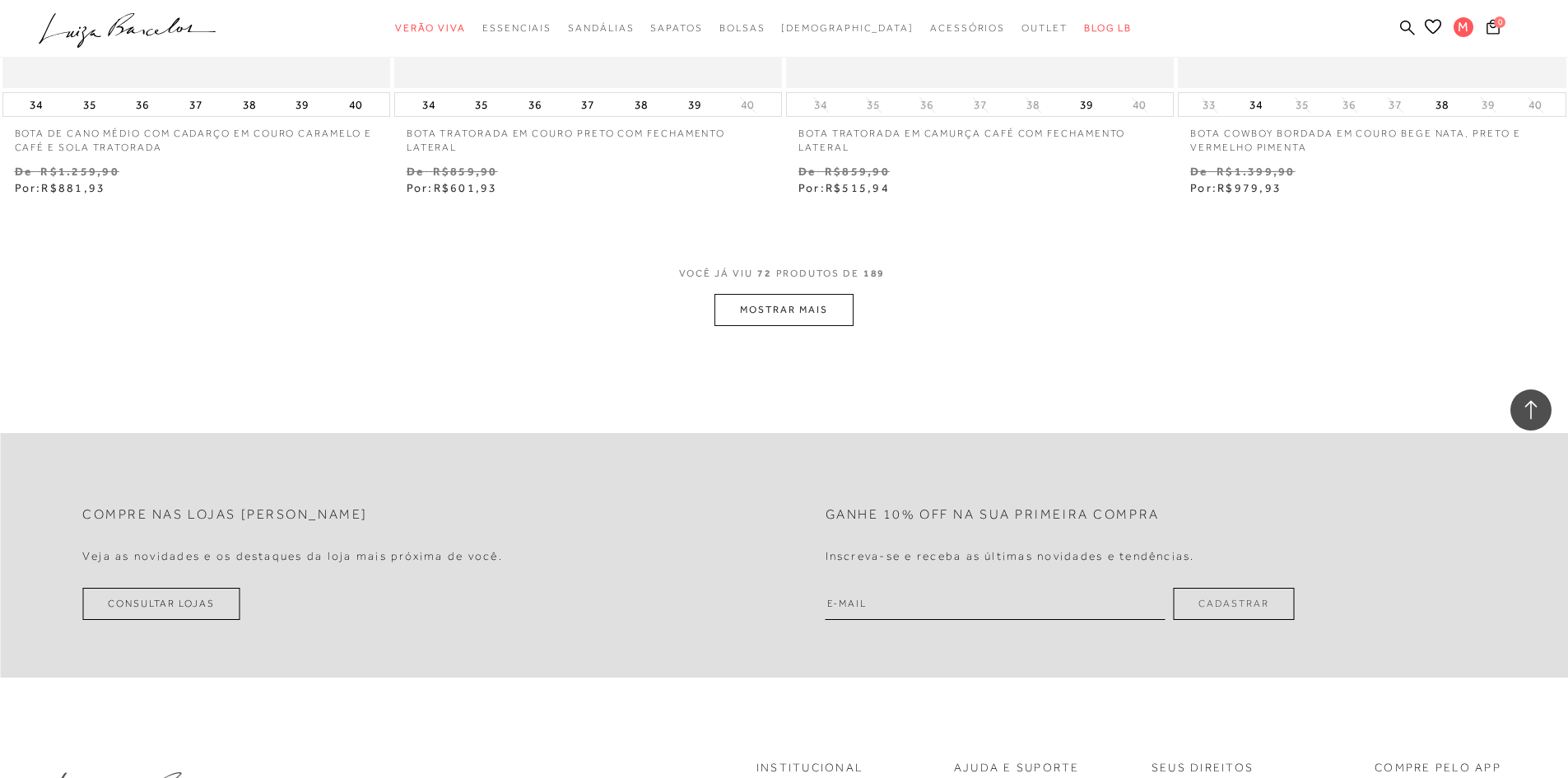
scroll to position [12677, 0]
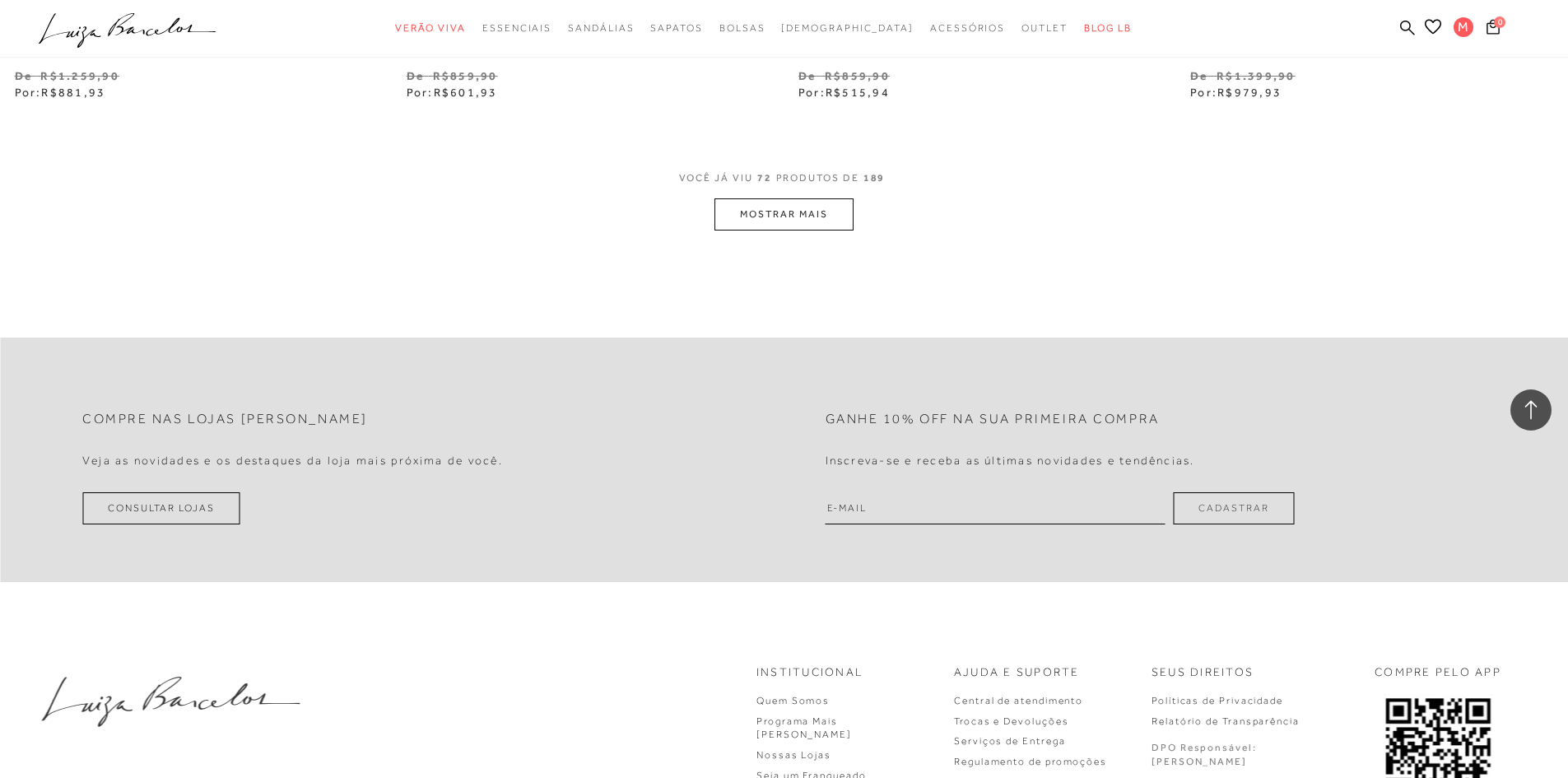
click at [825, 231] on button "MOSTRAR MAIS" at bounding box center [784, 214] width 138 height 32
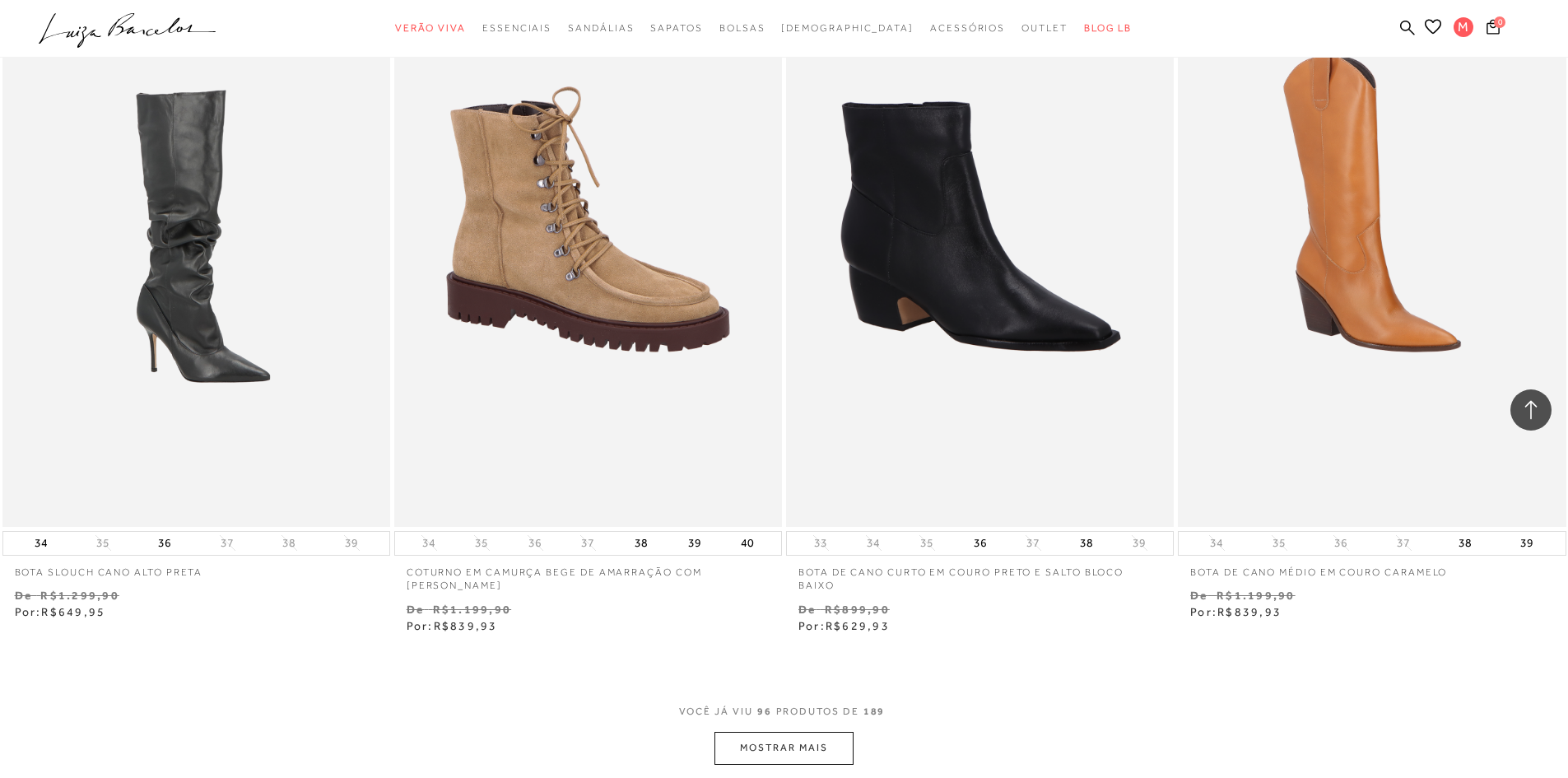
scroll to position [16793, 0]
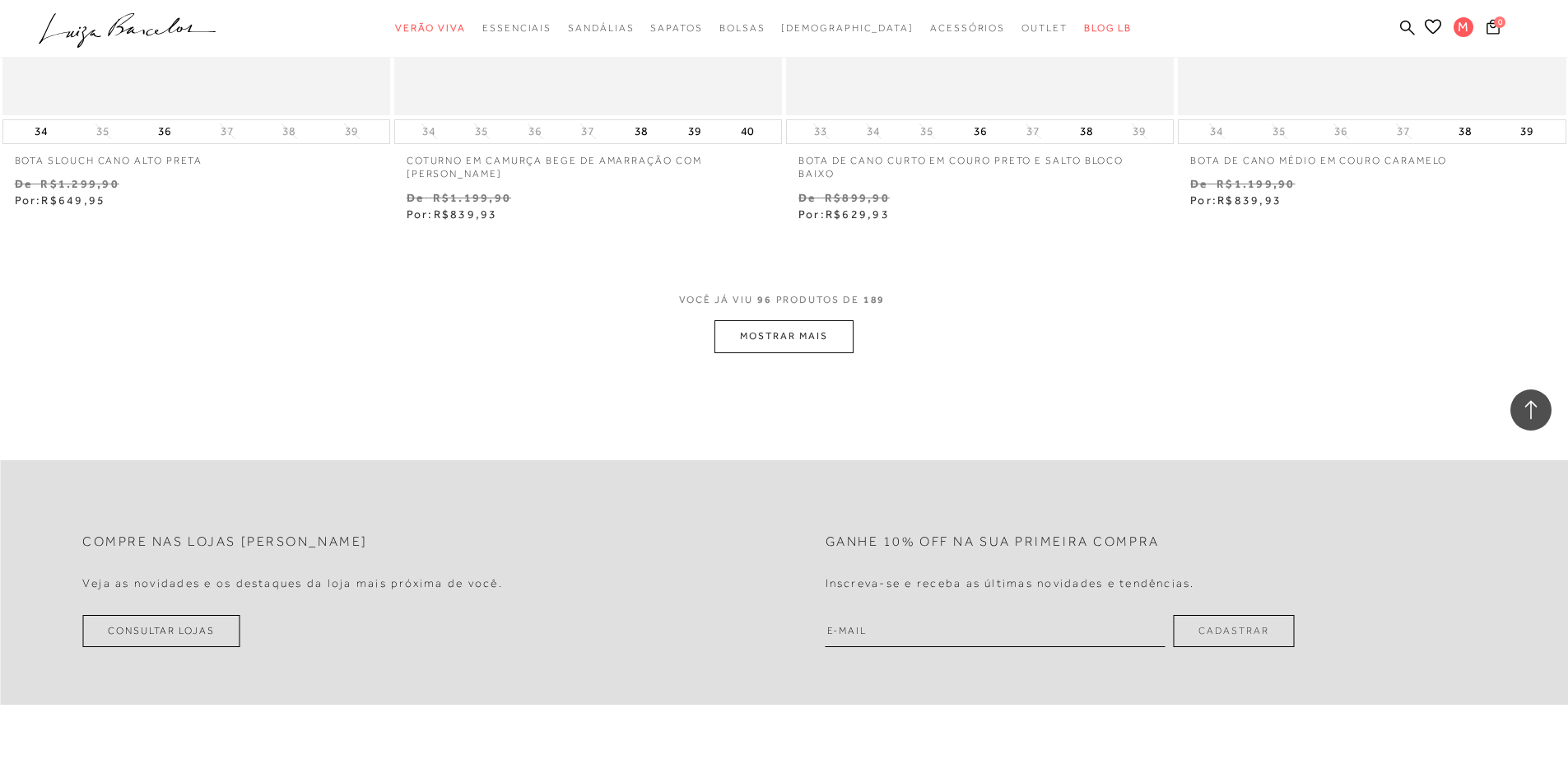
click at [806, 340] on button "MOSTRAR MAIS" at bounding box center [784, 336] width 138 height 32
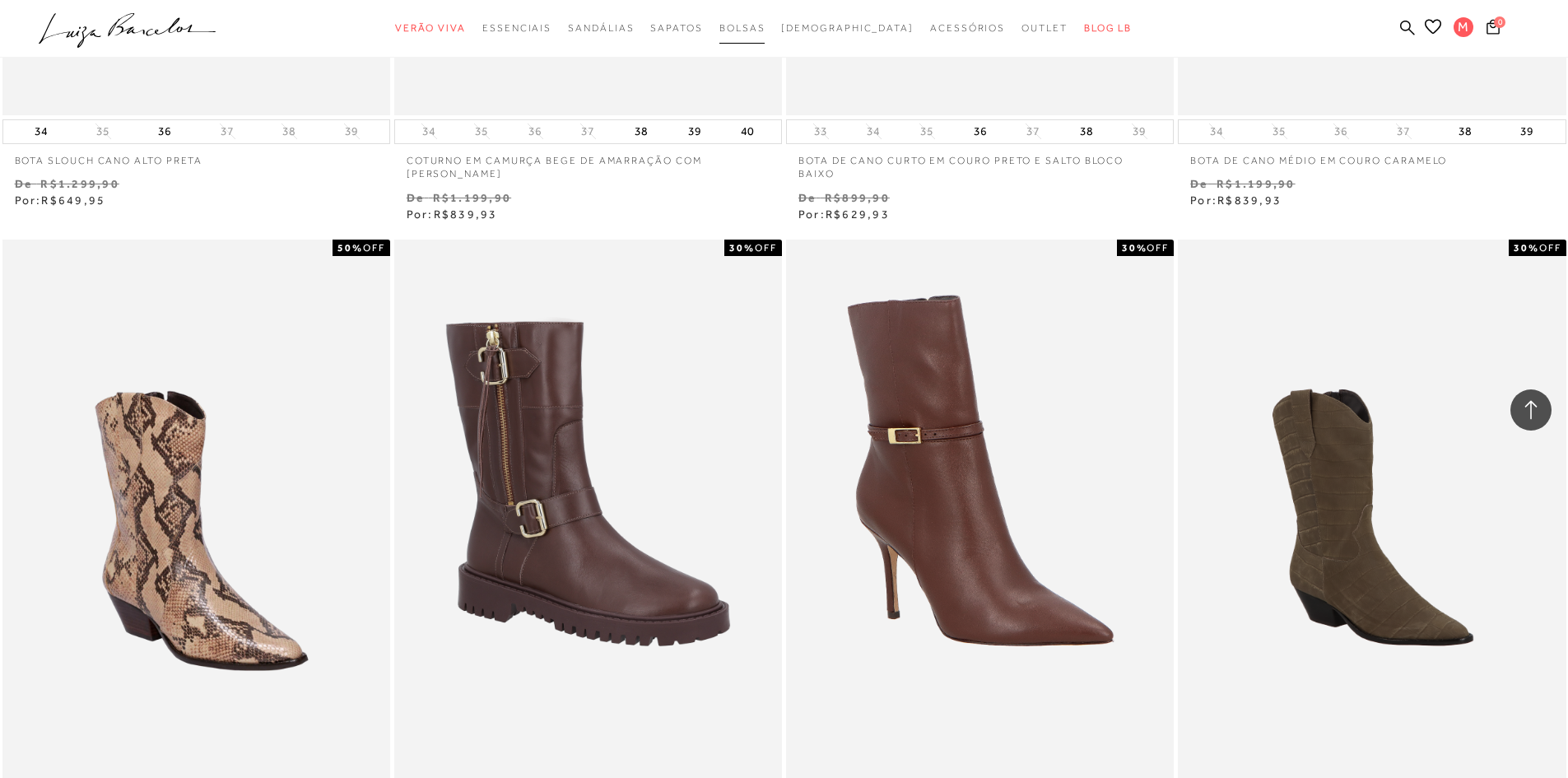
scroll to position [17123, 0]
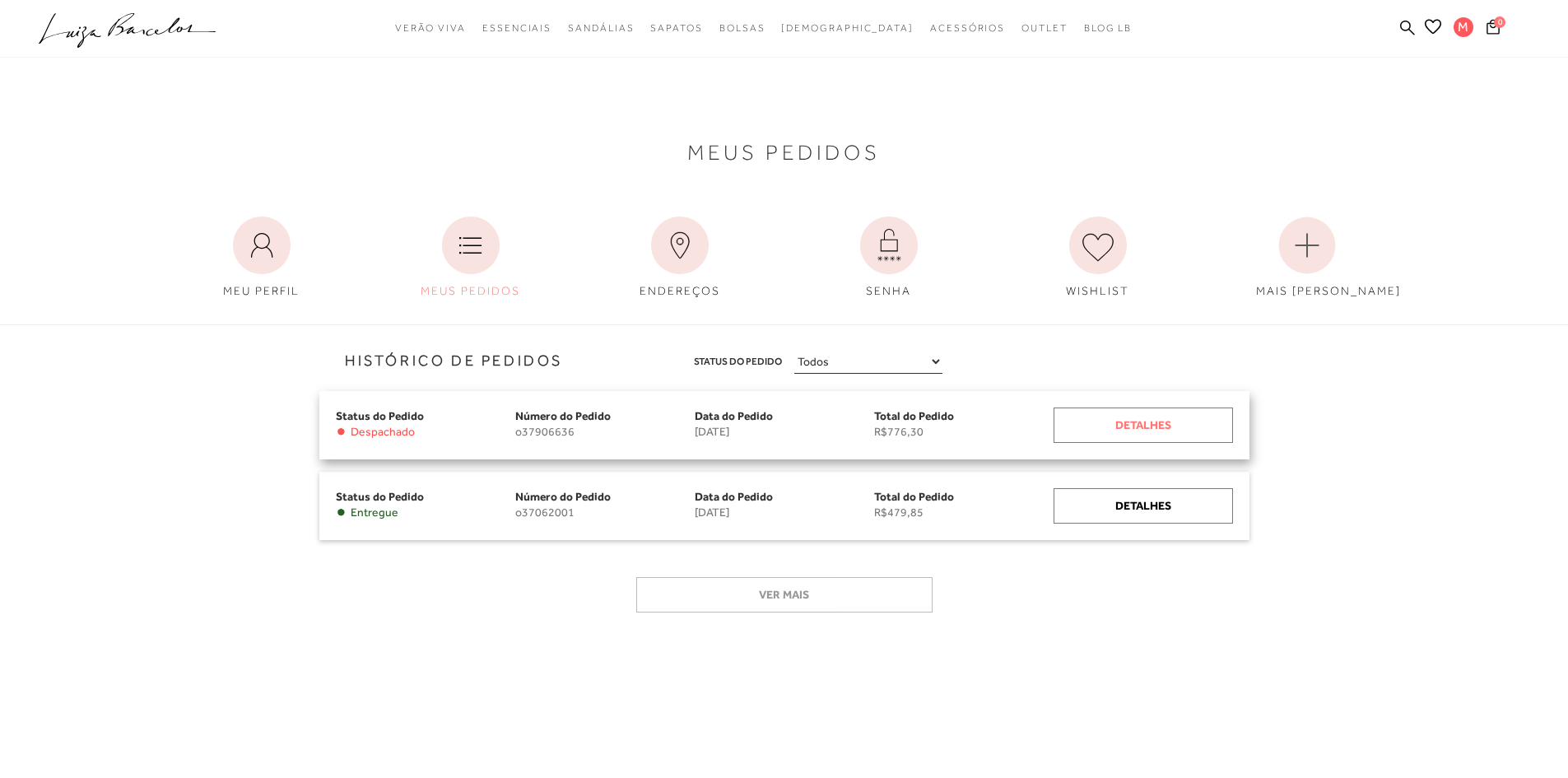
click at [1169, 429] on div "Detalhes" at bounding box center [1143, 425] width 180 height 35
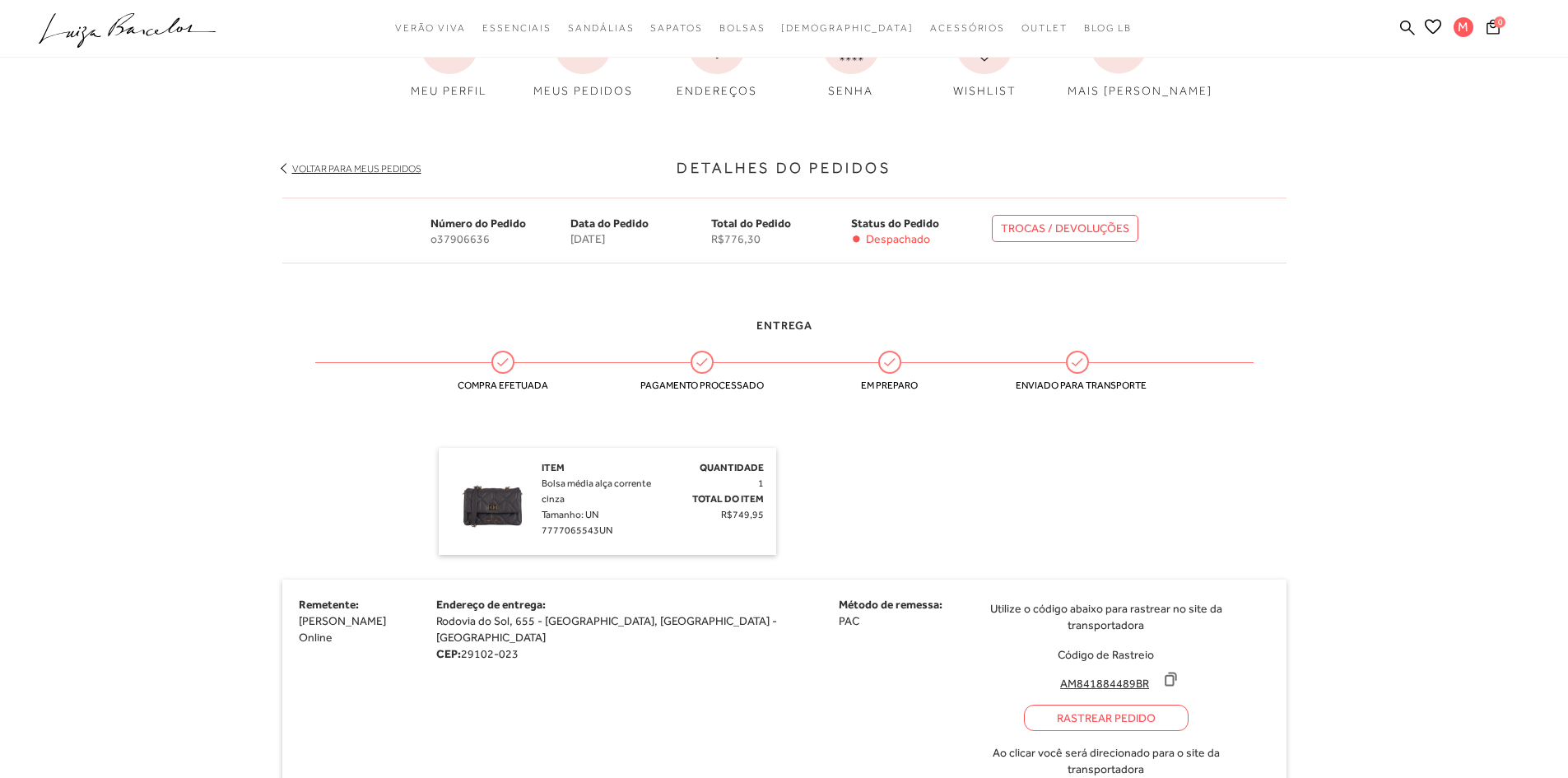
scroll to position [165, 0]
